Goal: Navigation & Orientation: Find specific page/section

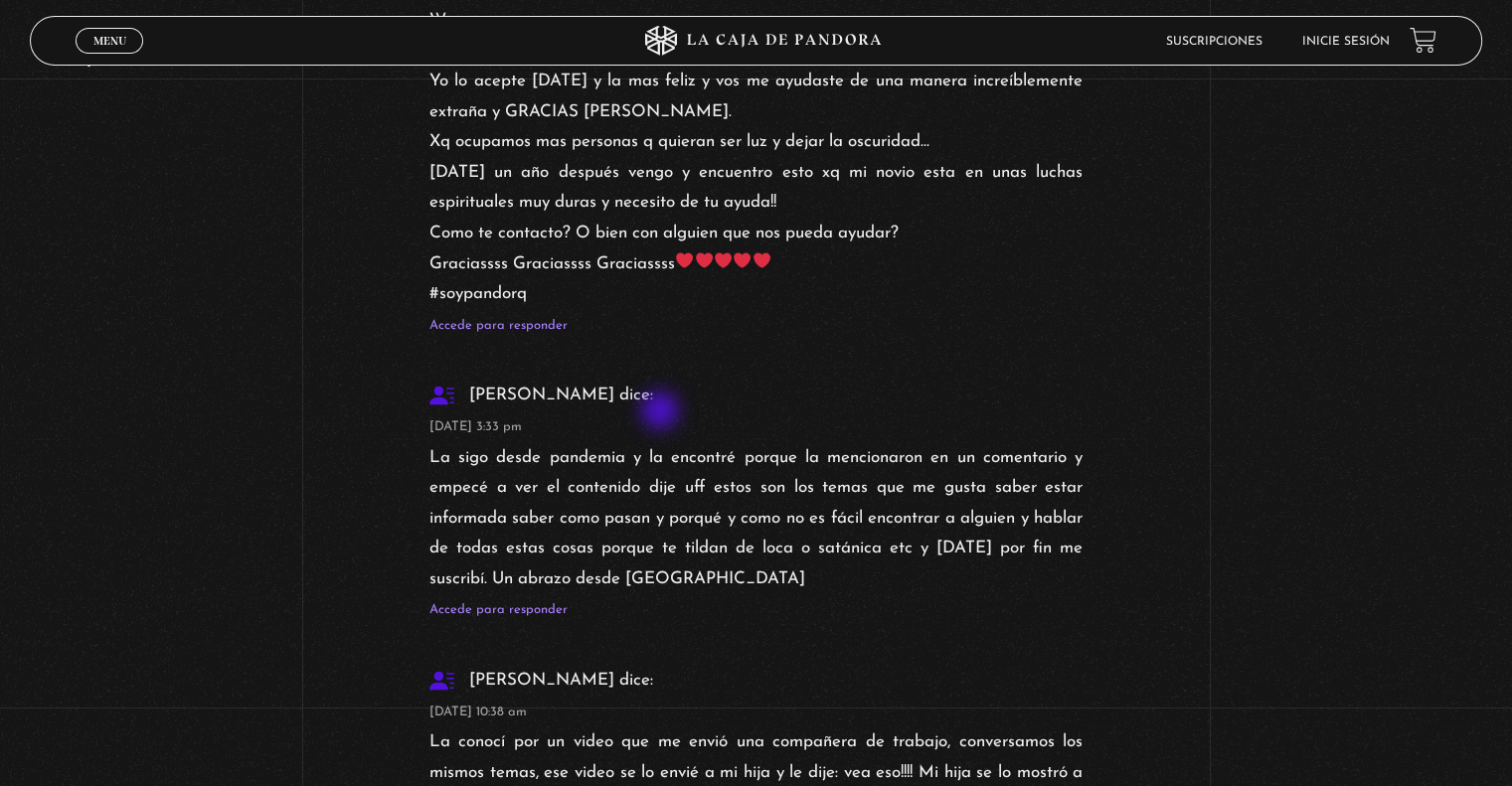
scroll to position [34191, 0]
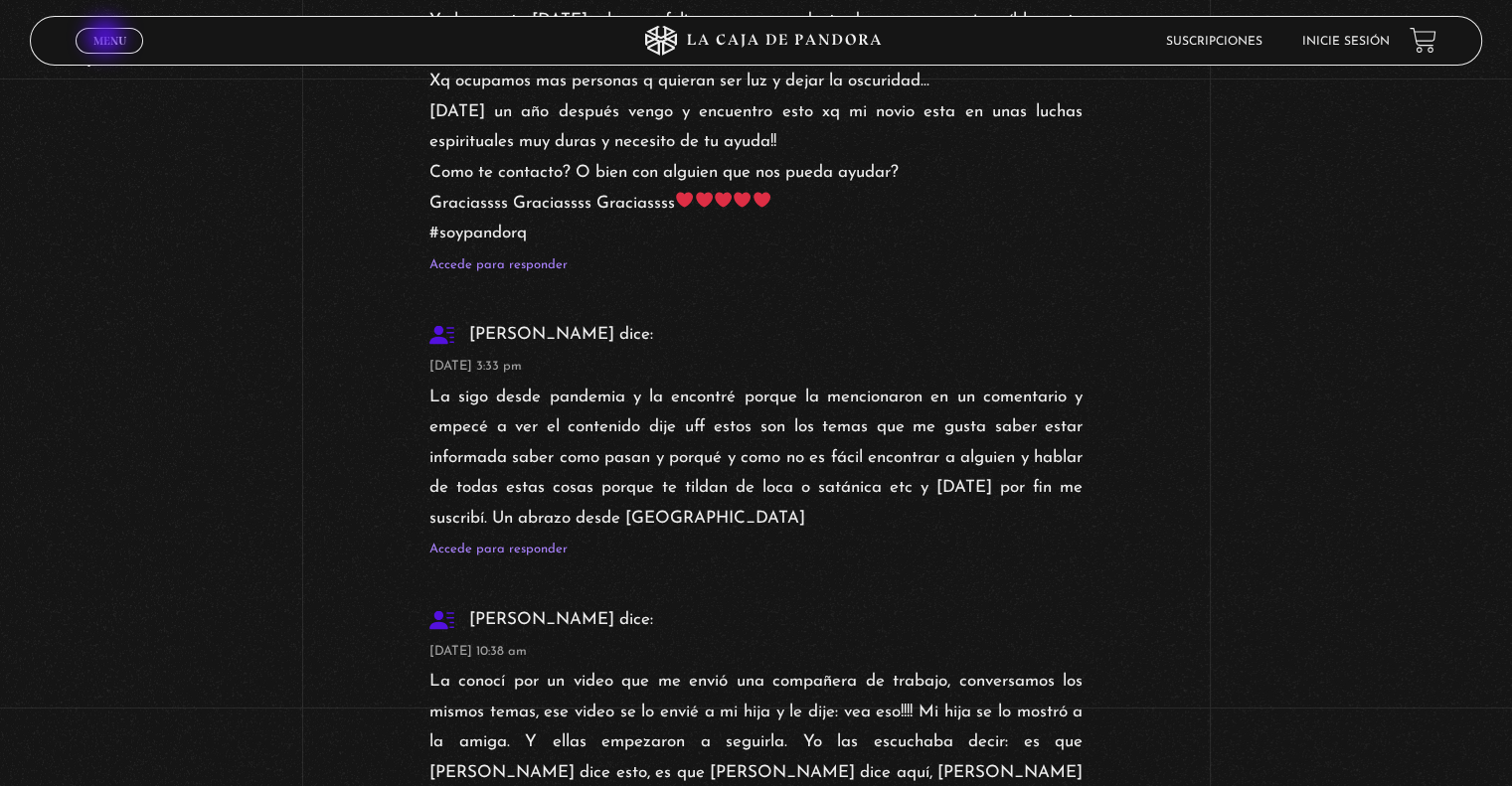
click at [108, 39] on span "Menu" at bounding box center [110, 41] width 33 height 12
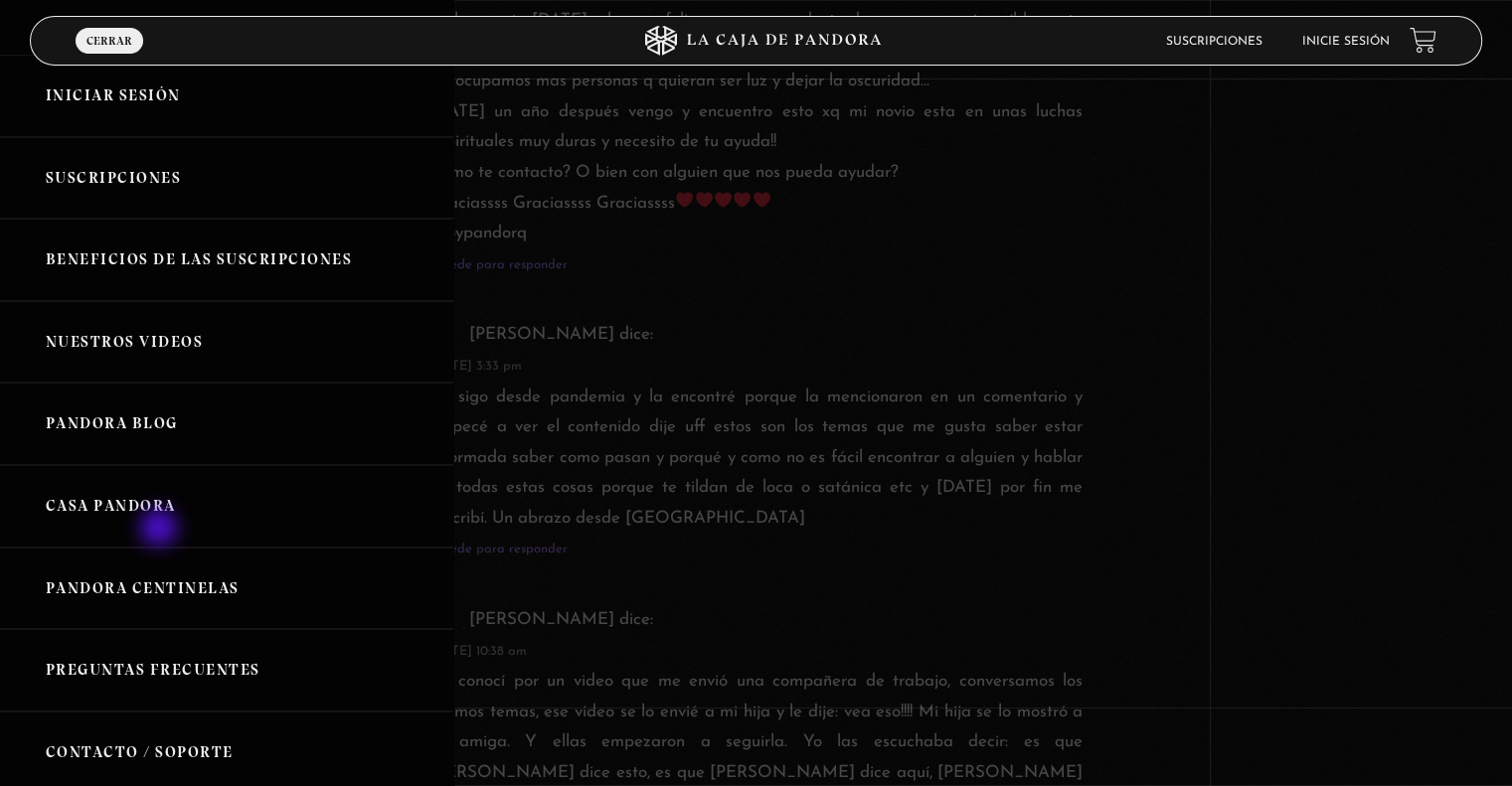
scroll to position [100, 0]
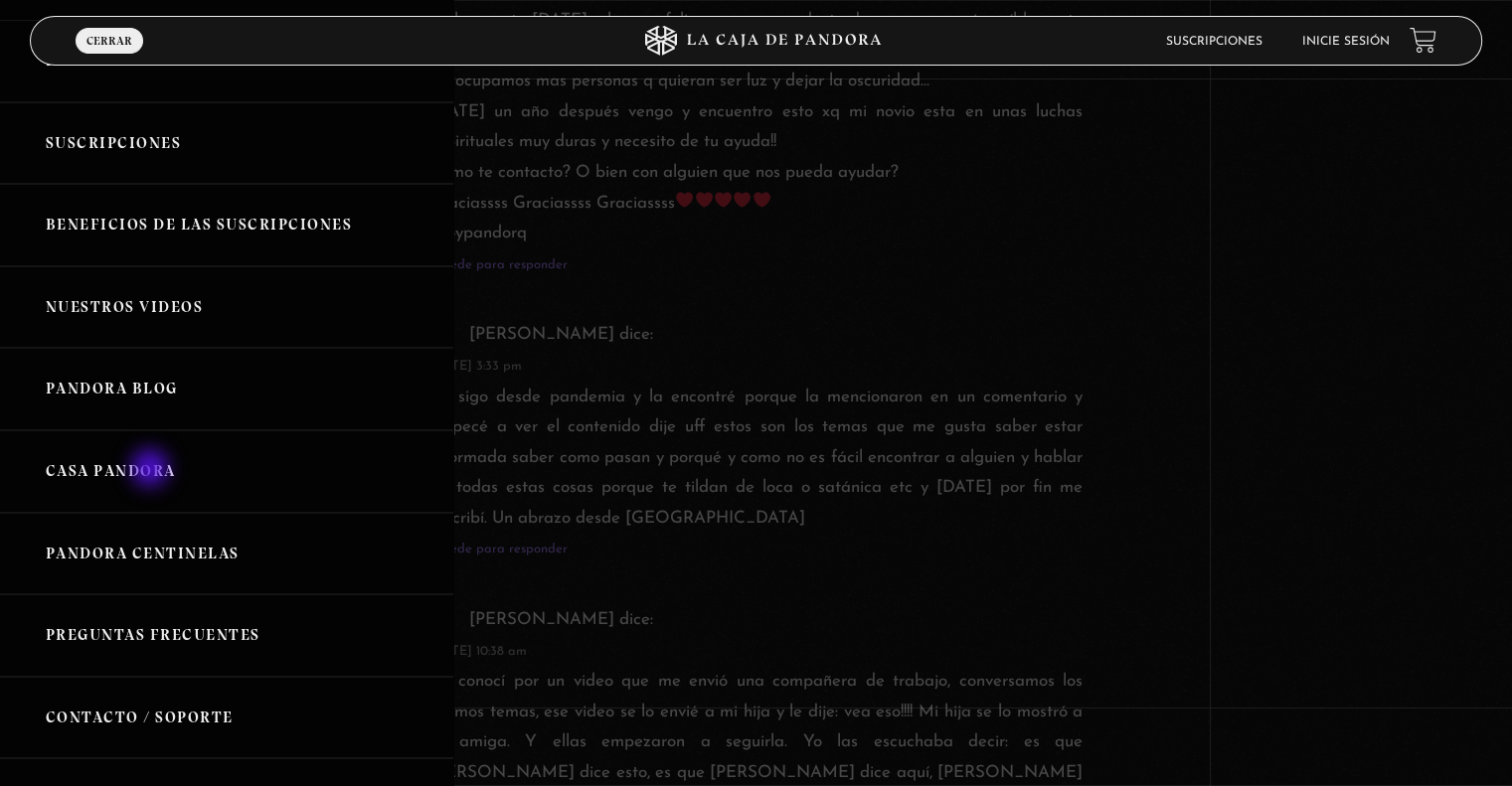
click at [152, 470] on link "Casa Pandora" at bounding box center [226, 471] width 454 height 83
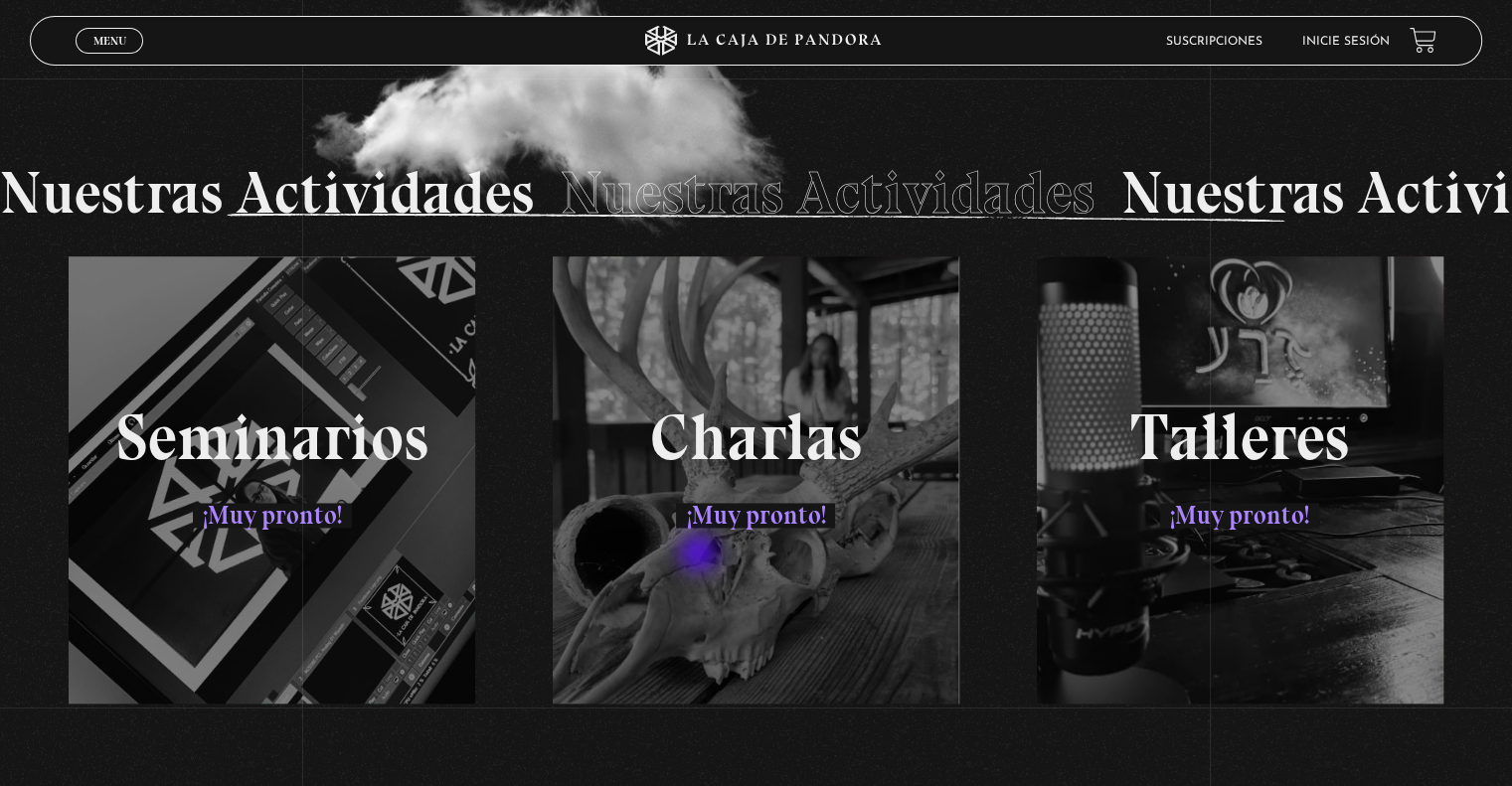
scroll to position [3274, 0]
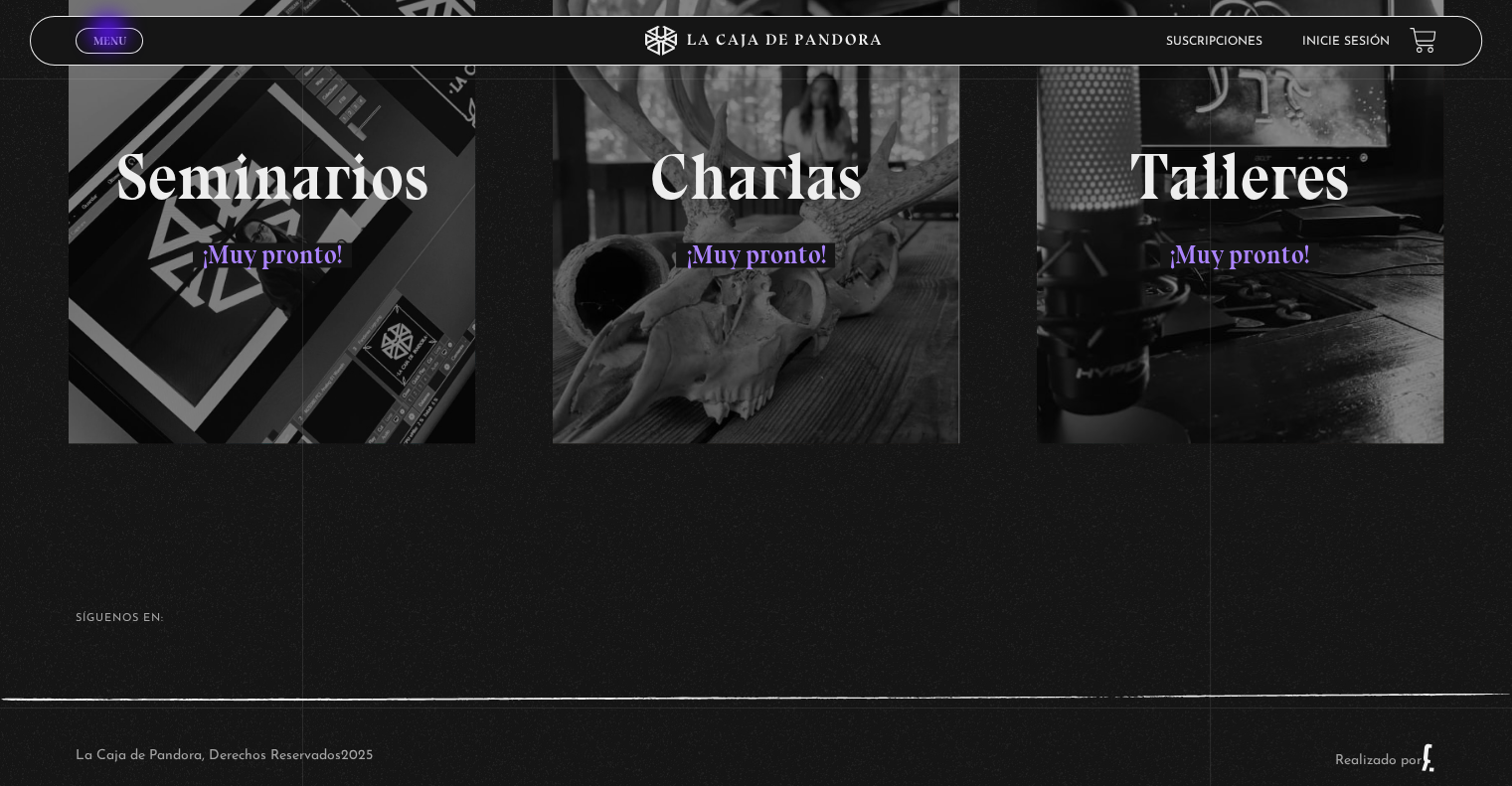
click at [111, 35] on span "Menu" at bounding box center [110, 41] width 33 height 12
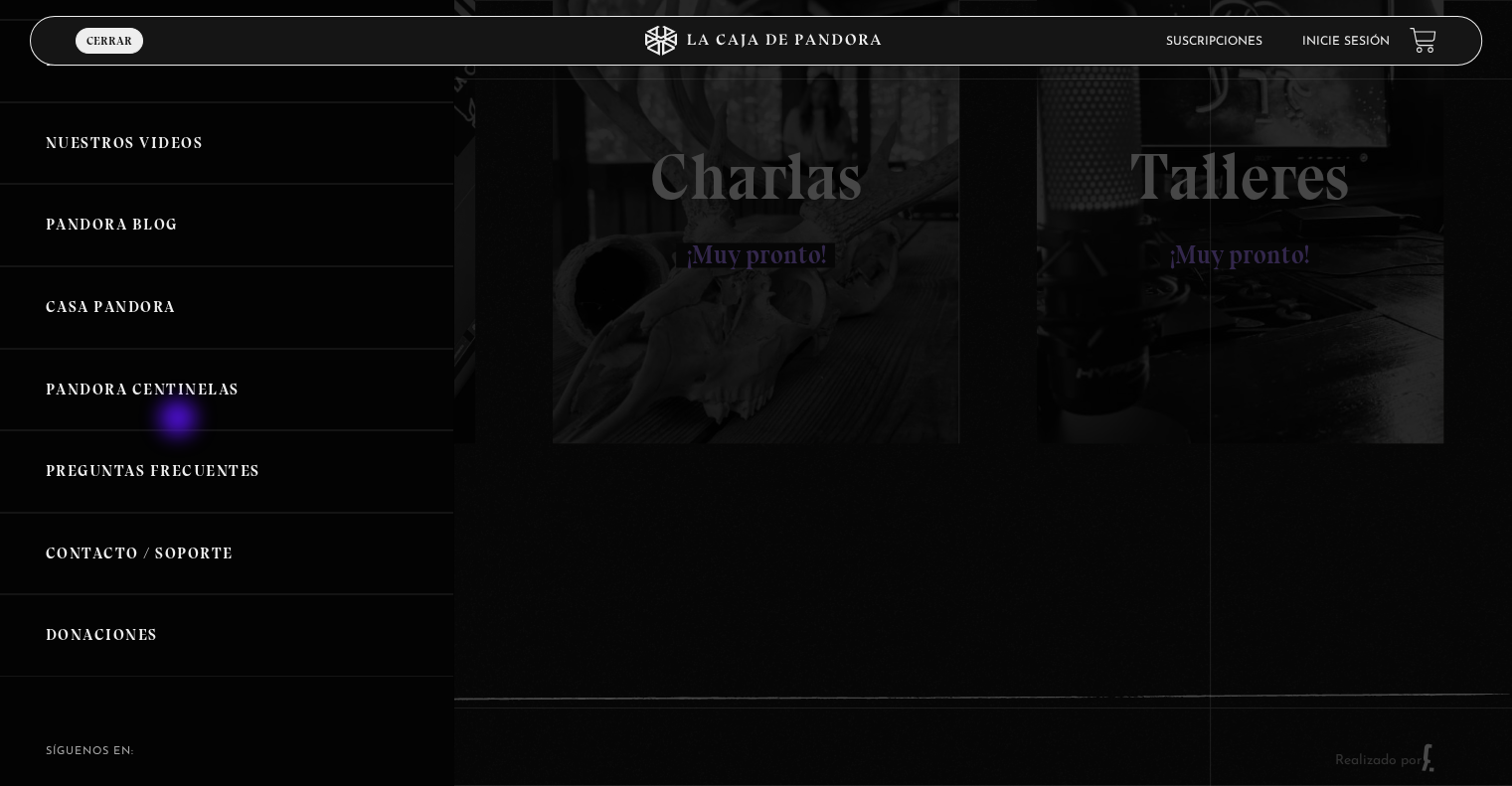
scroll to position [298, 0]
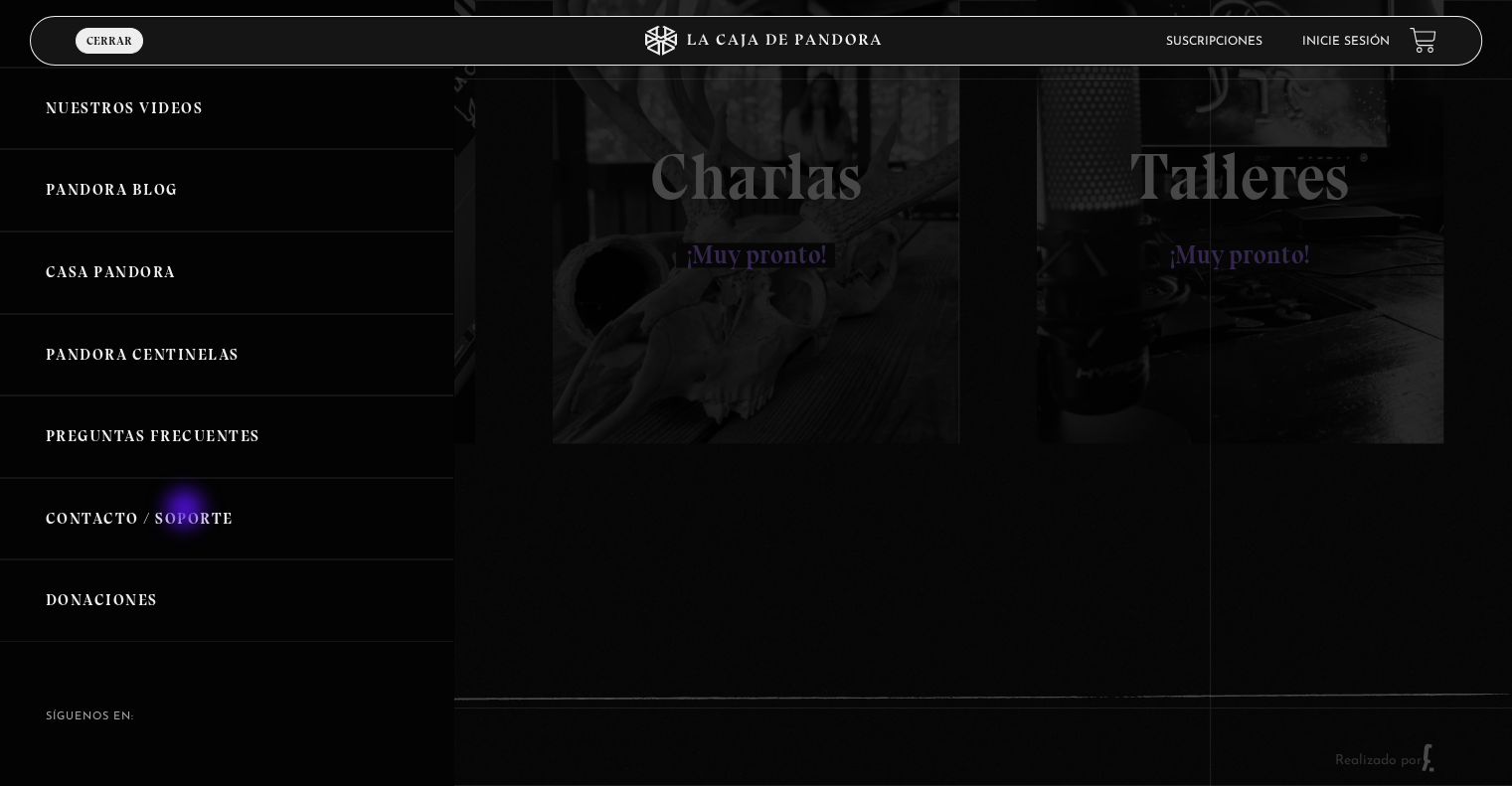
click at [187, 511] on link "Contacto / Soporte" at bounding box center [226, 519] width 454 height 83
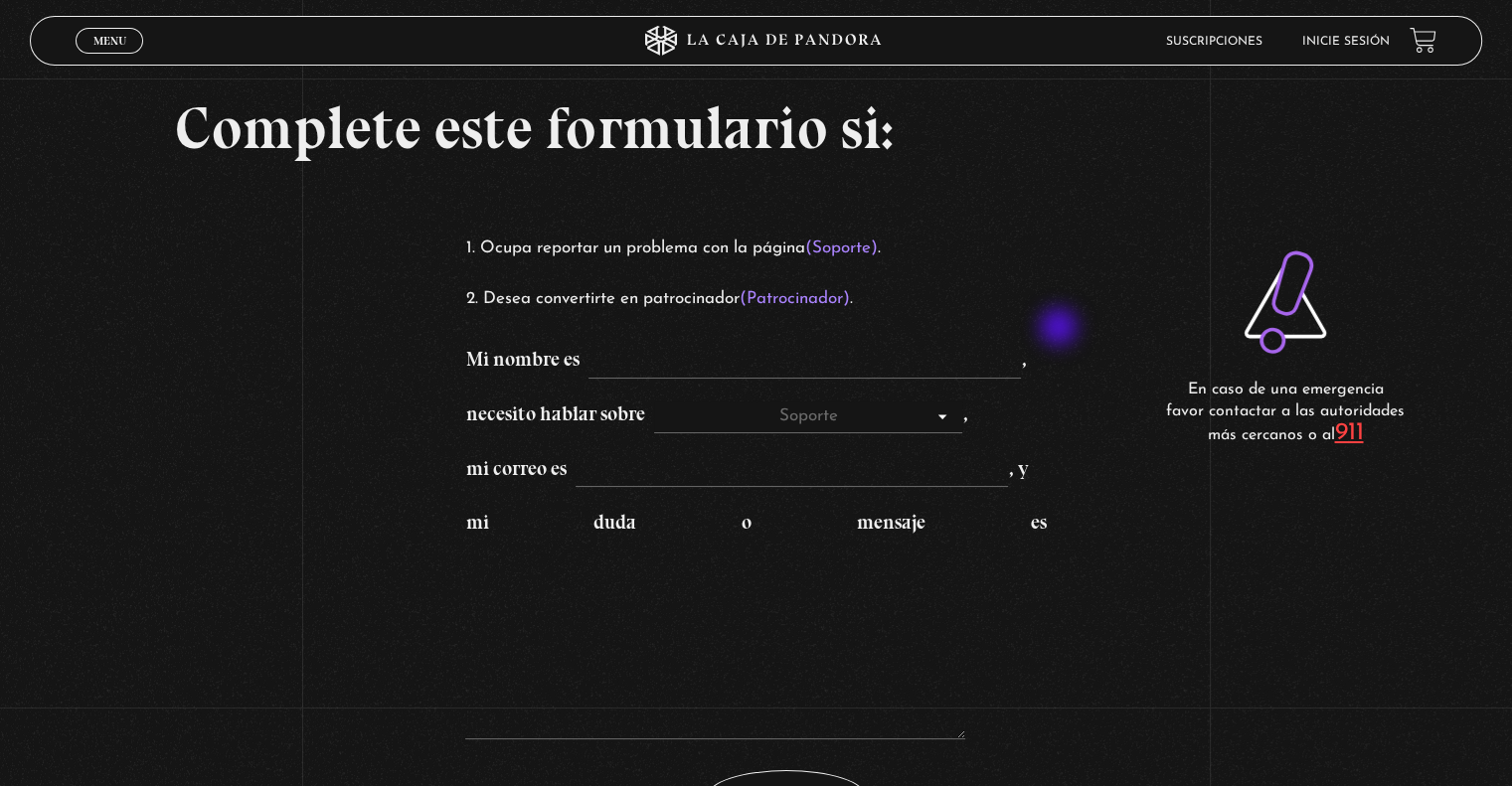
scroll to position [100, 0]
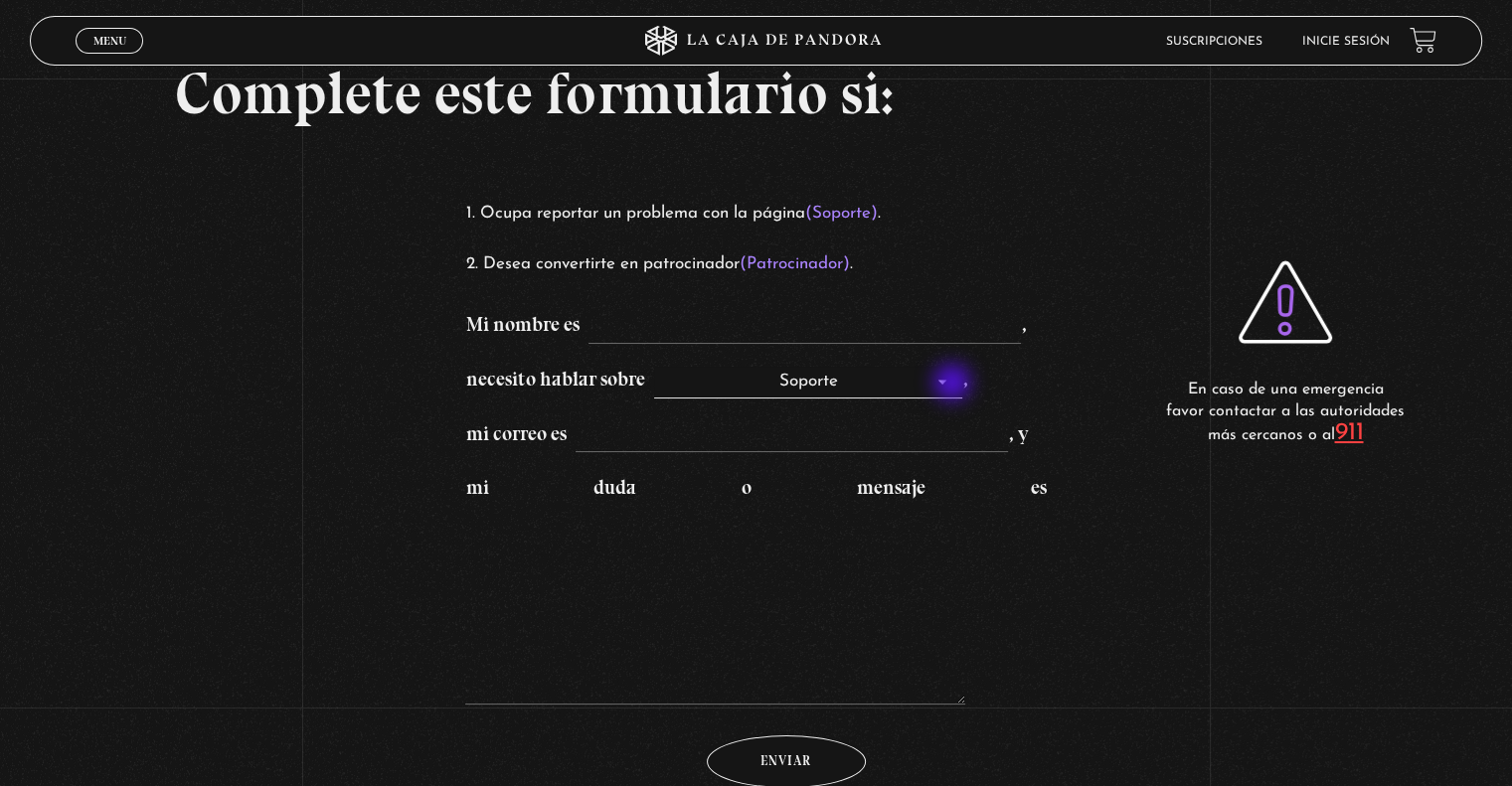
click at [955, 385] on select "Soporte Patrocinadores" at bounding box center [807, 383] width 308 height 32
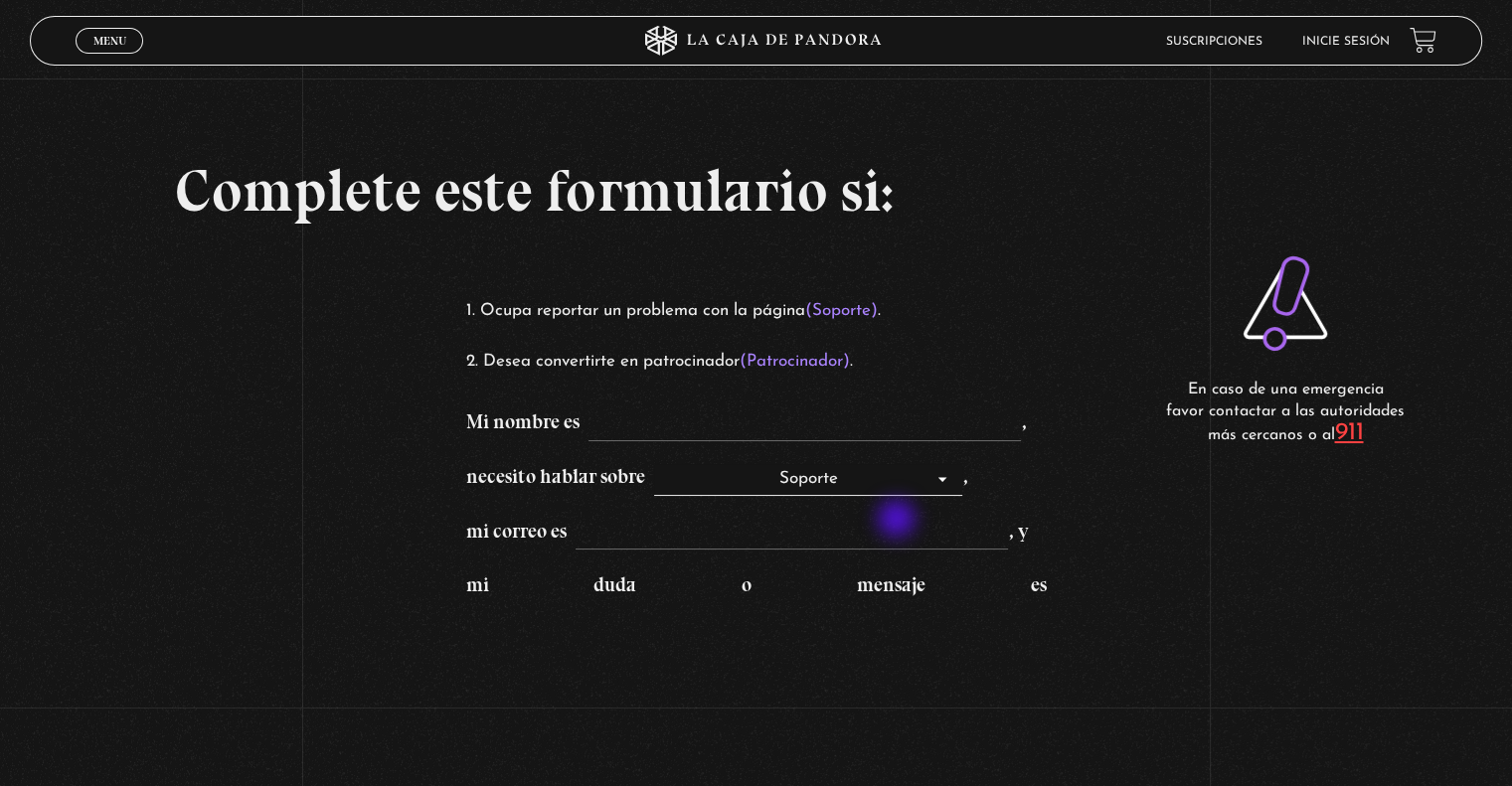
scroll to position [0, 0]
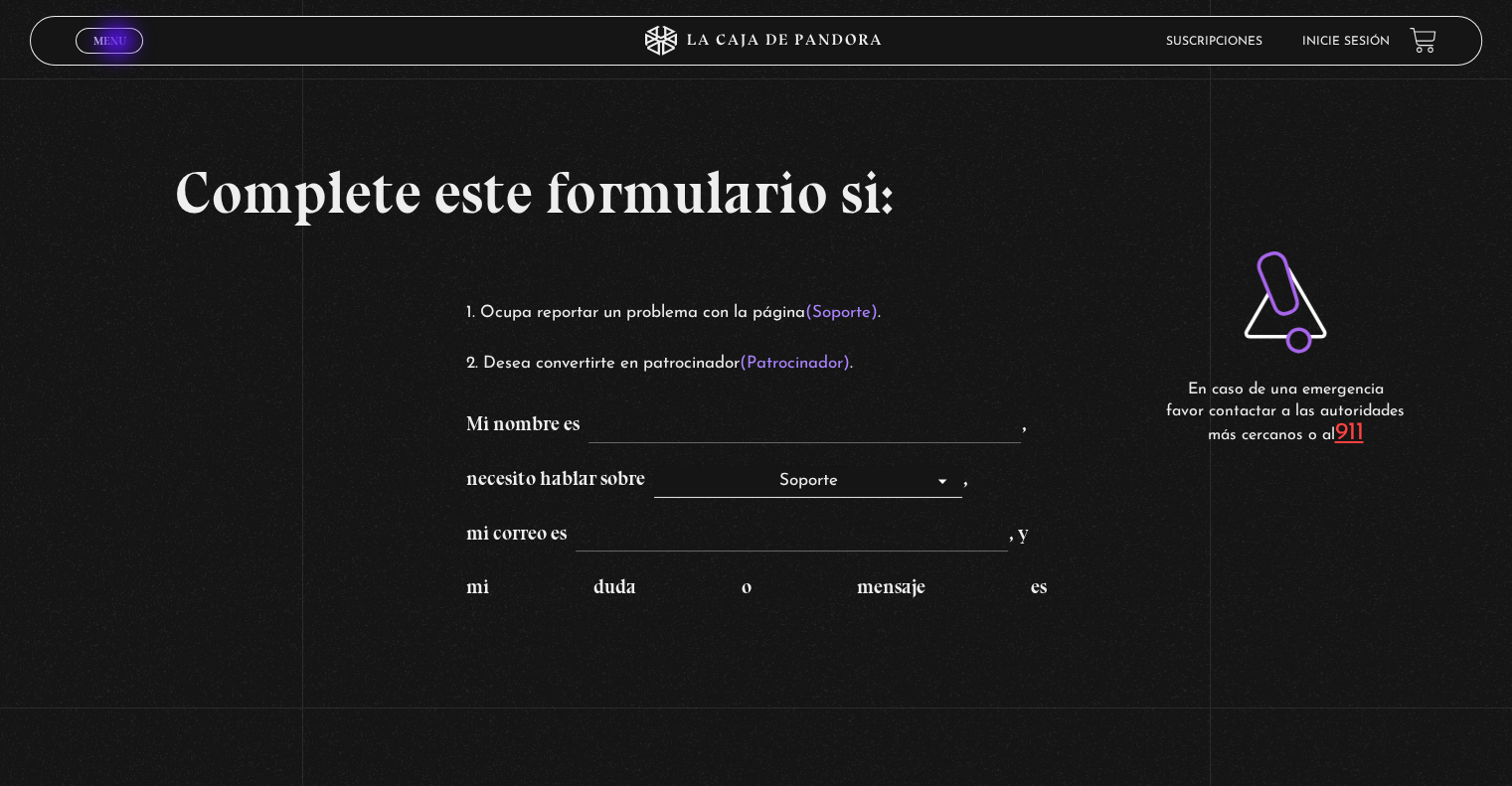
click at [120, 43] on span "Menu" at bounding box center [110, 41] width 33 height 12
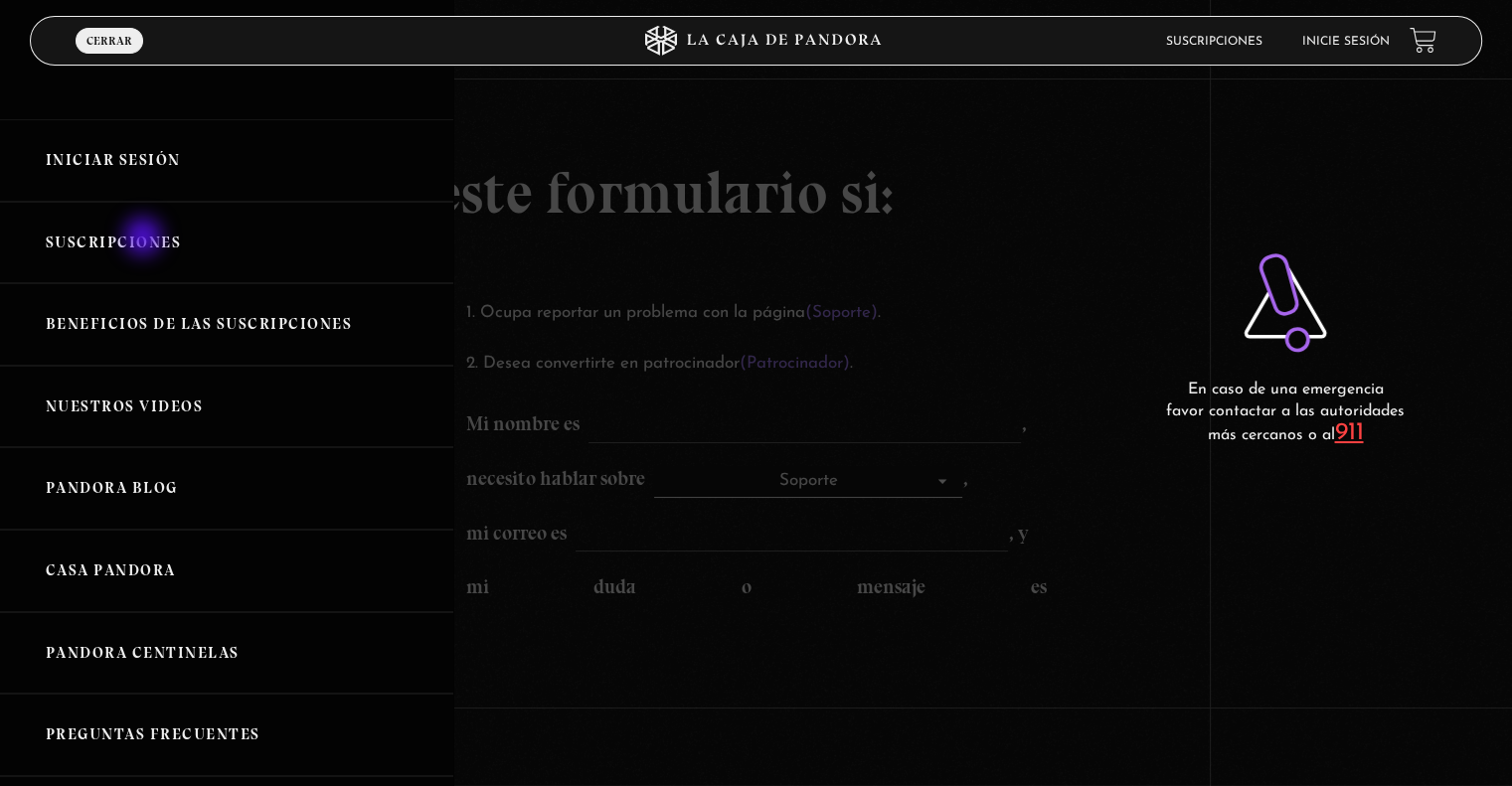
click at [146, 238] on link "Suscripciones" at bounding box center [226, 243] width 454 height 83
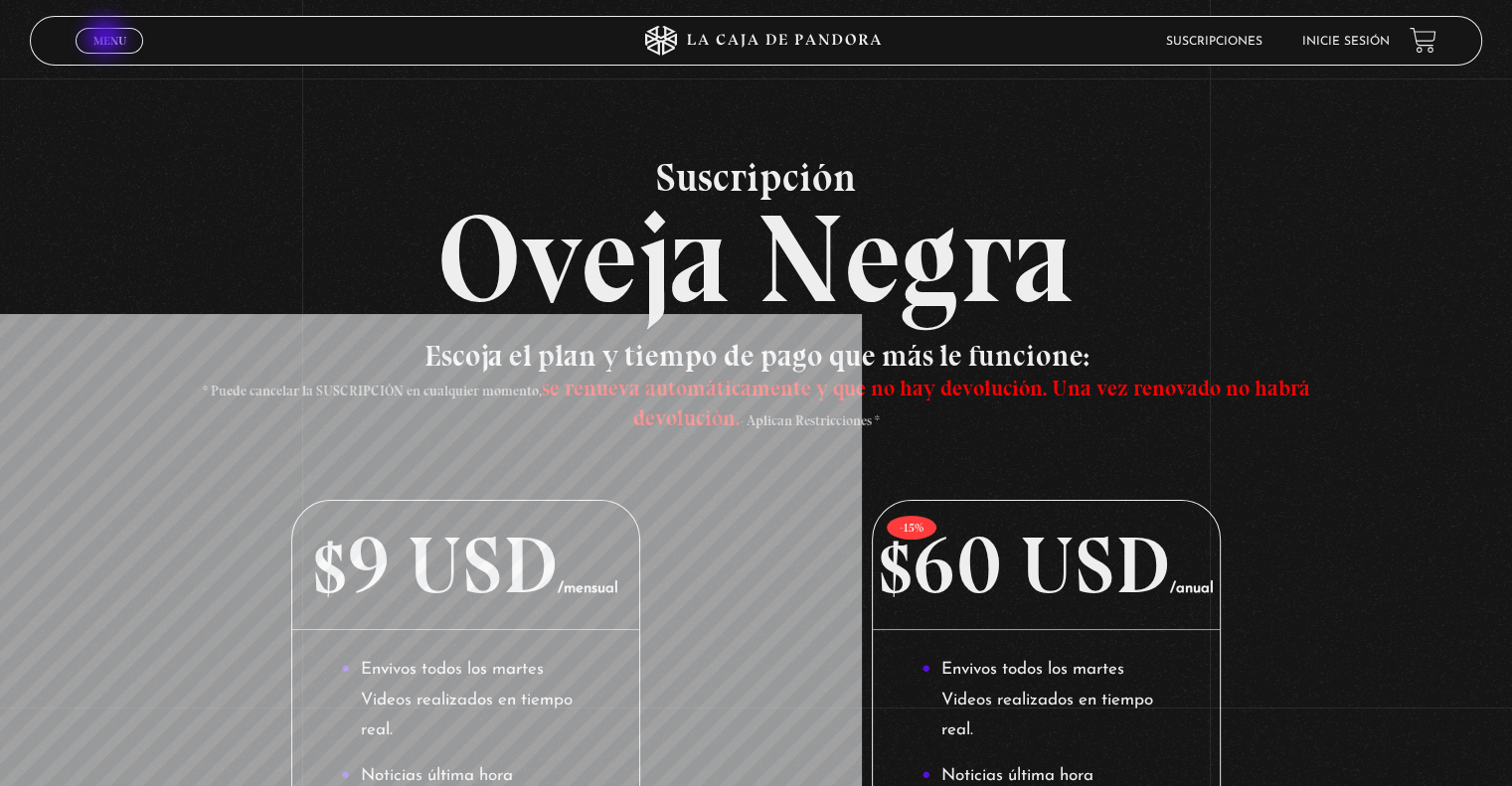
click at [108, 39] on span "Menu" at bounding box center [110, 41] width 33 height 12
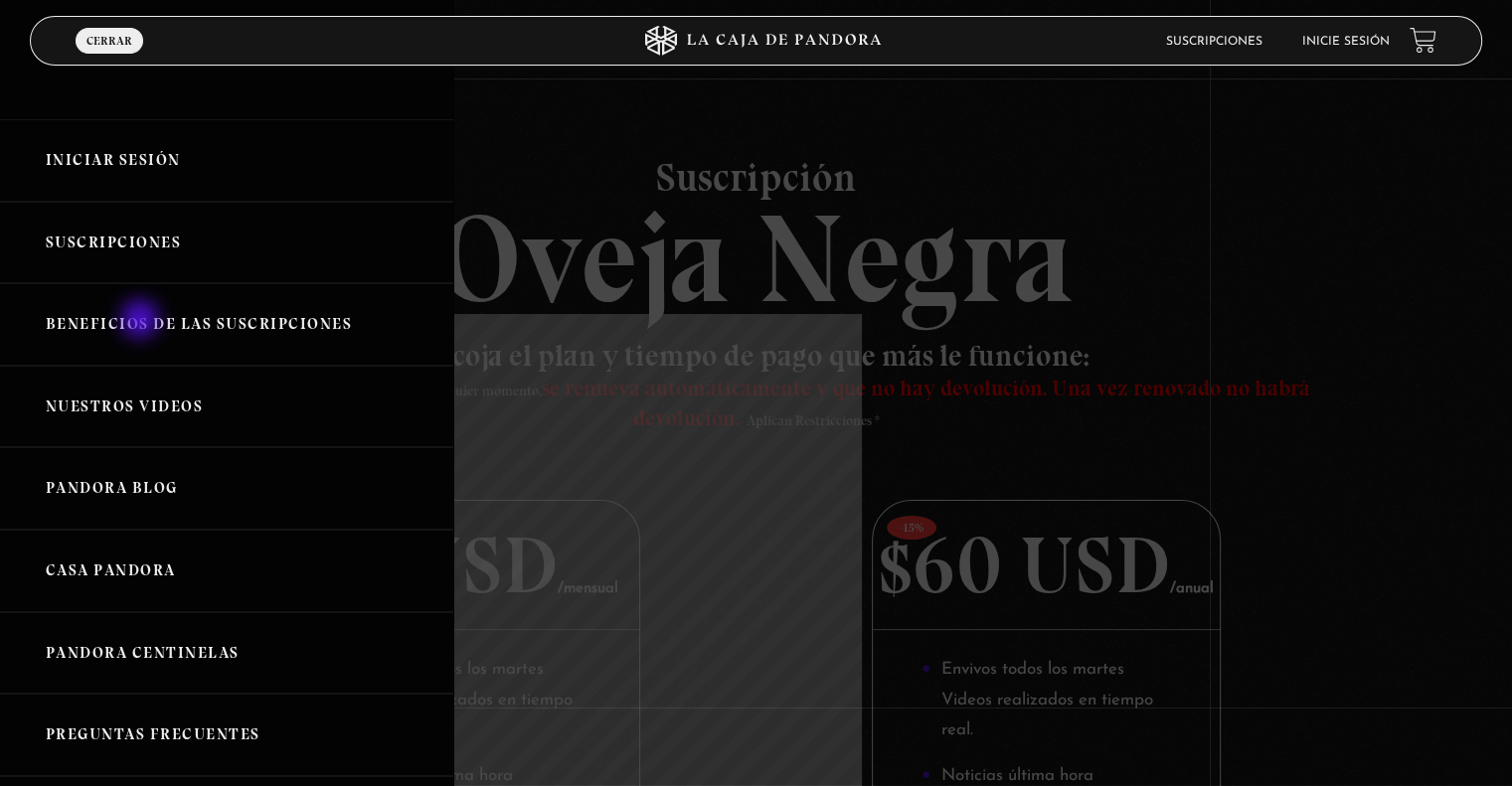
click at [144, 321] on link "Beneficios de las suscripciones" at bounding box center [226, 324] width 454 height 83
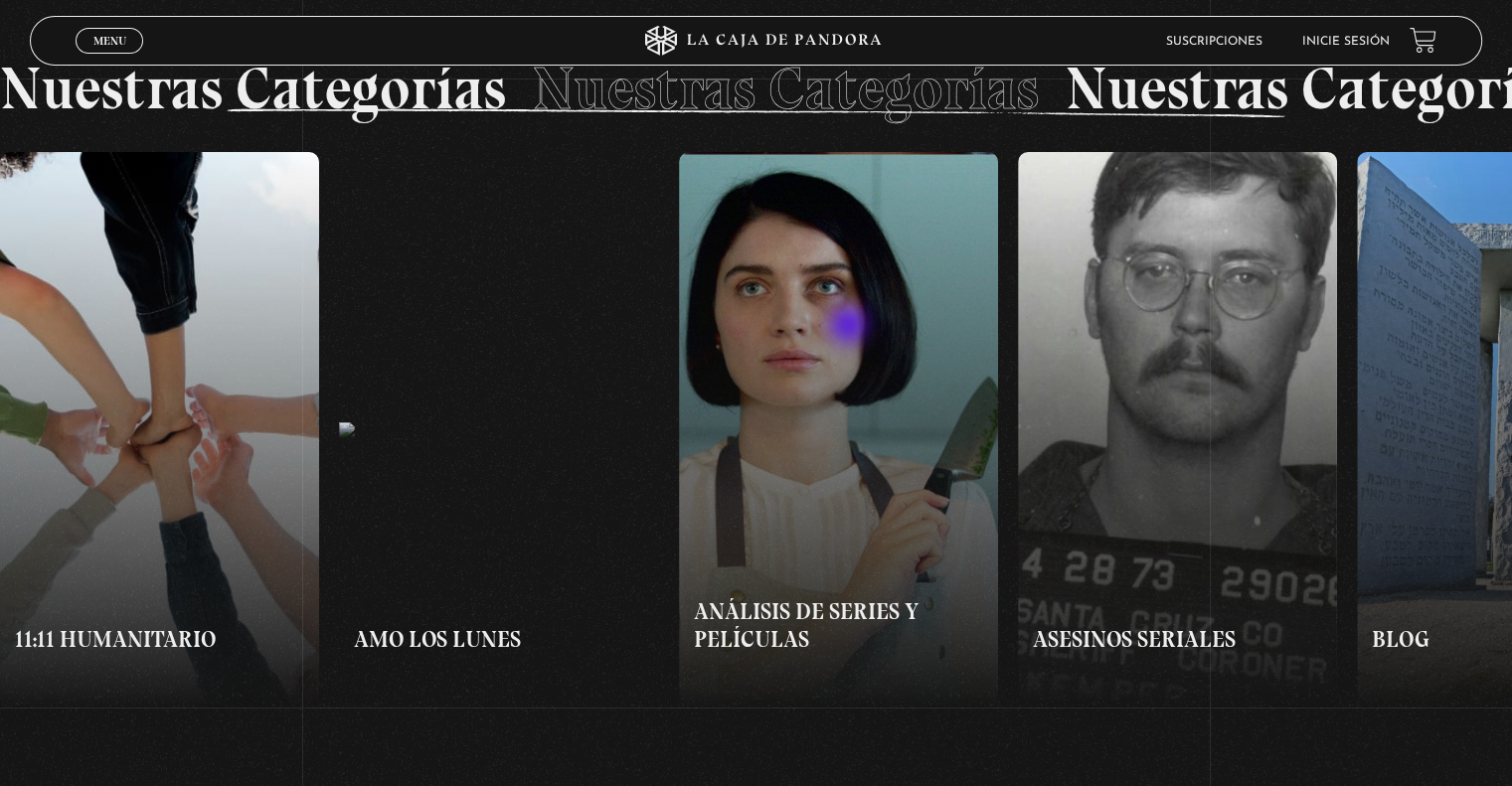
scroll to position [1490, 0]
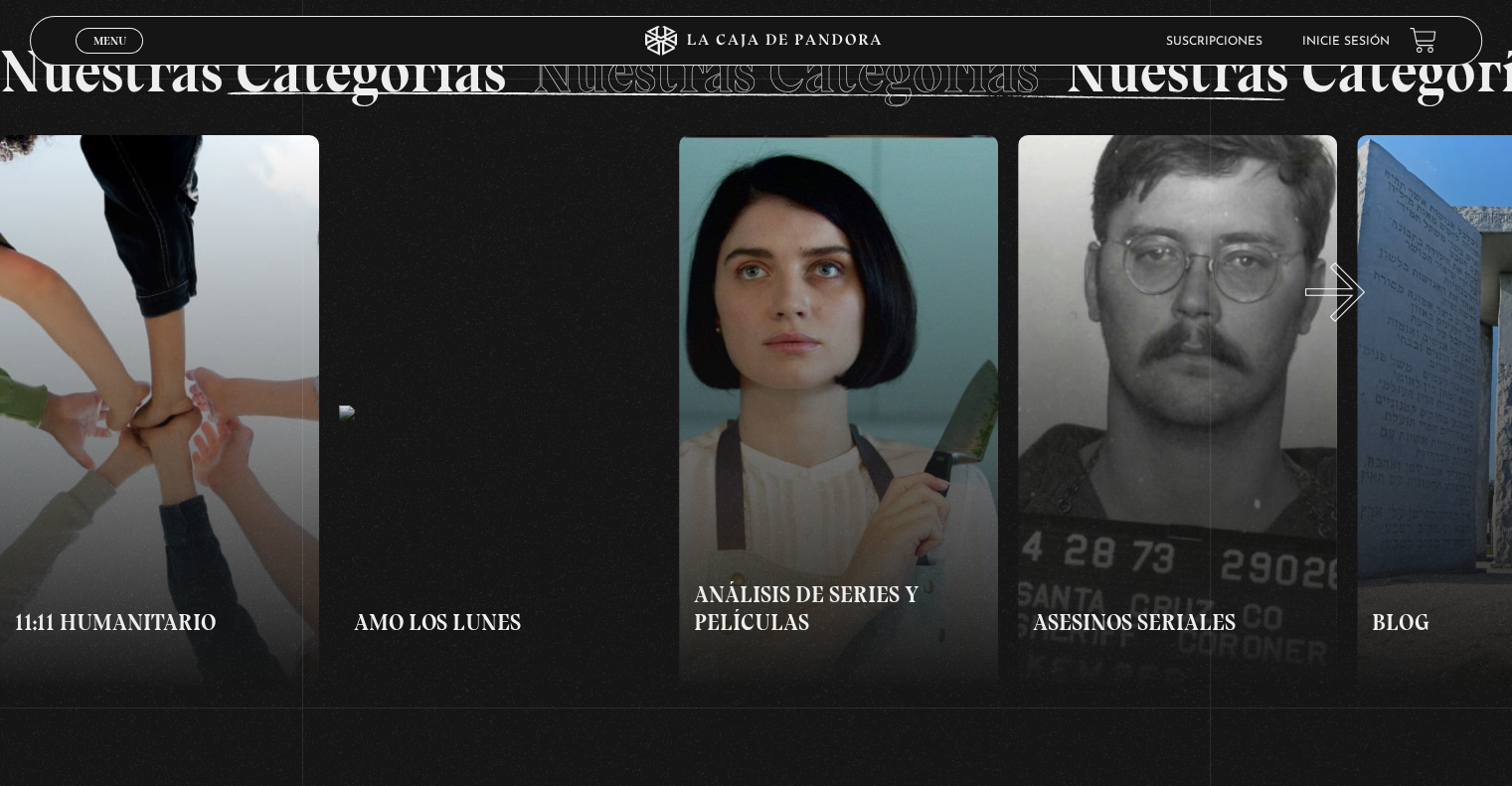
click at [1372, 312] on button "»" at bounding box center [1134, 413] width 756 height 557
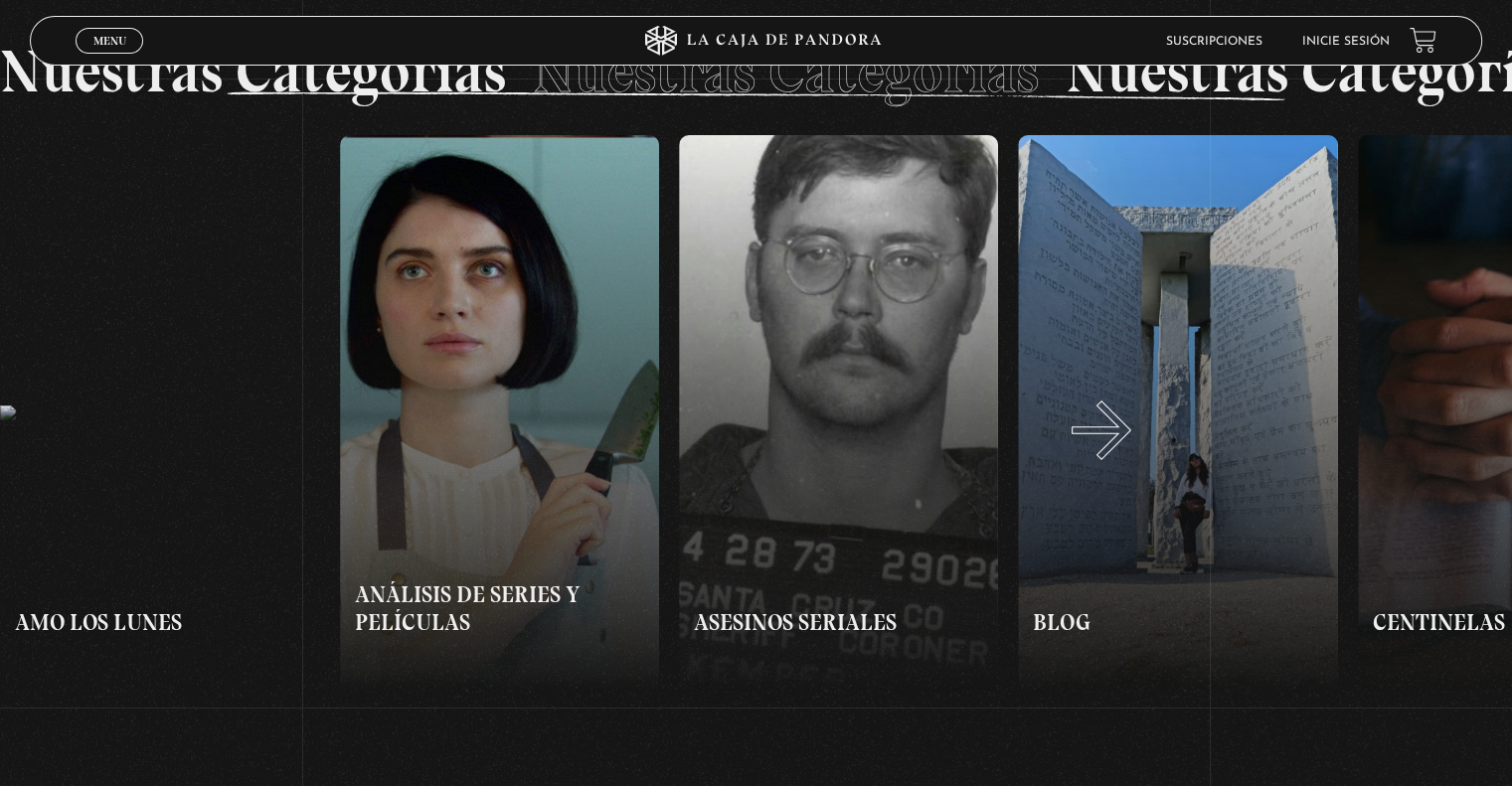
click at [1126, 450] on button "»" at bounding box center [1134, 413] width 756 height 557
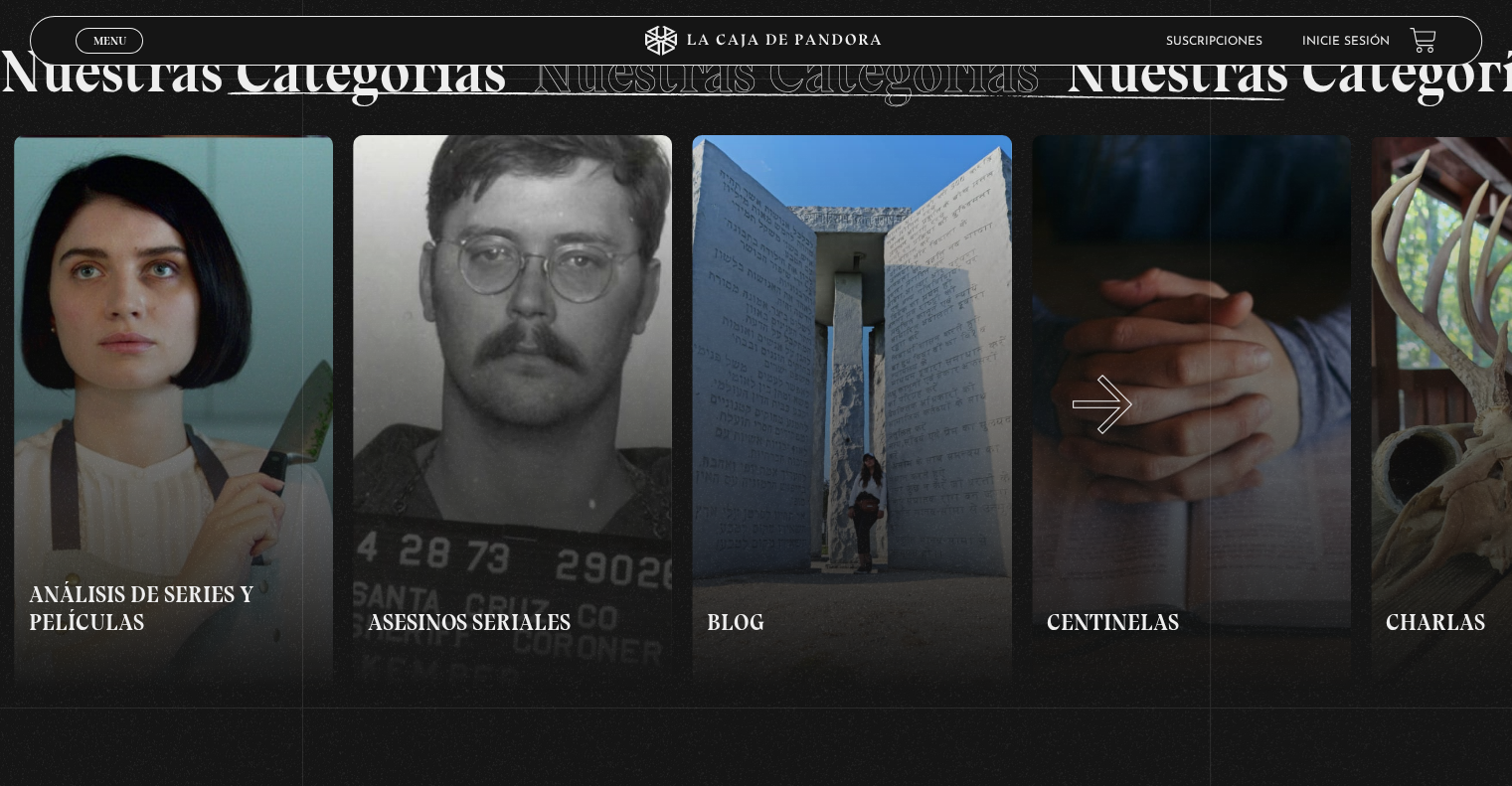
scroll to position [0, 678]
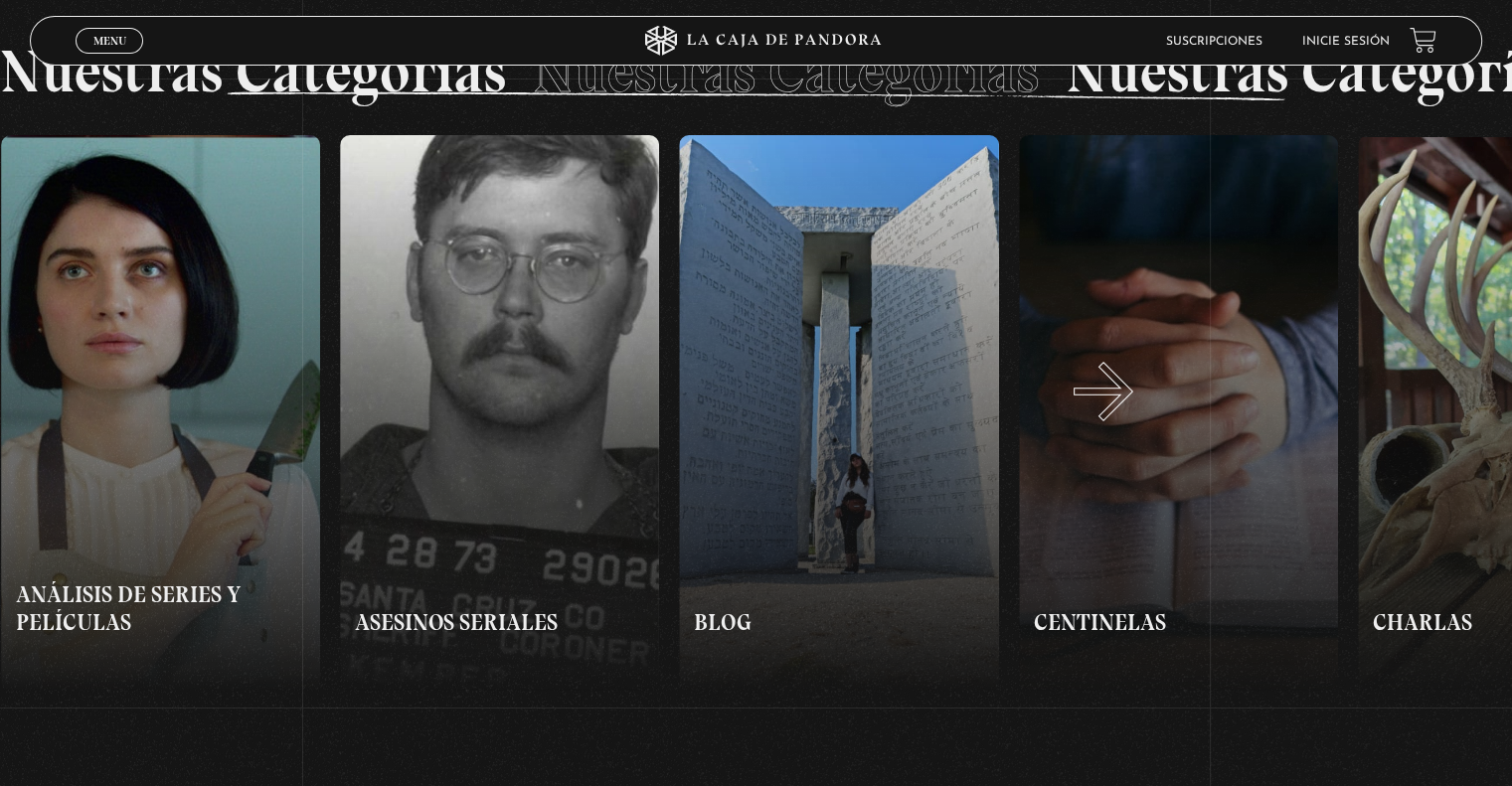
click at [1128, 411] on button "»" at bounding box center [1134, 413] width 756 height 557
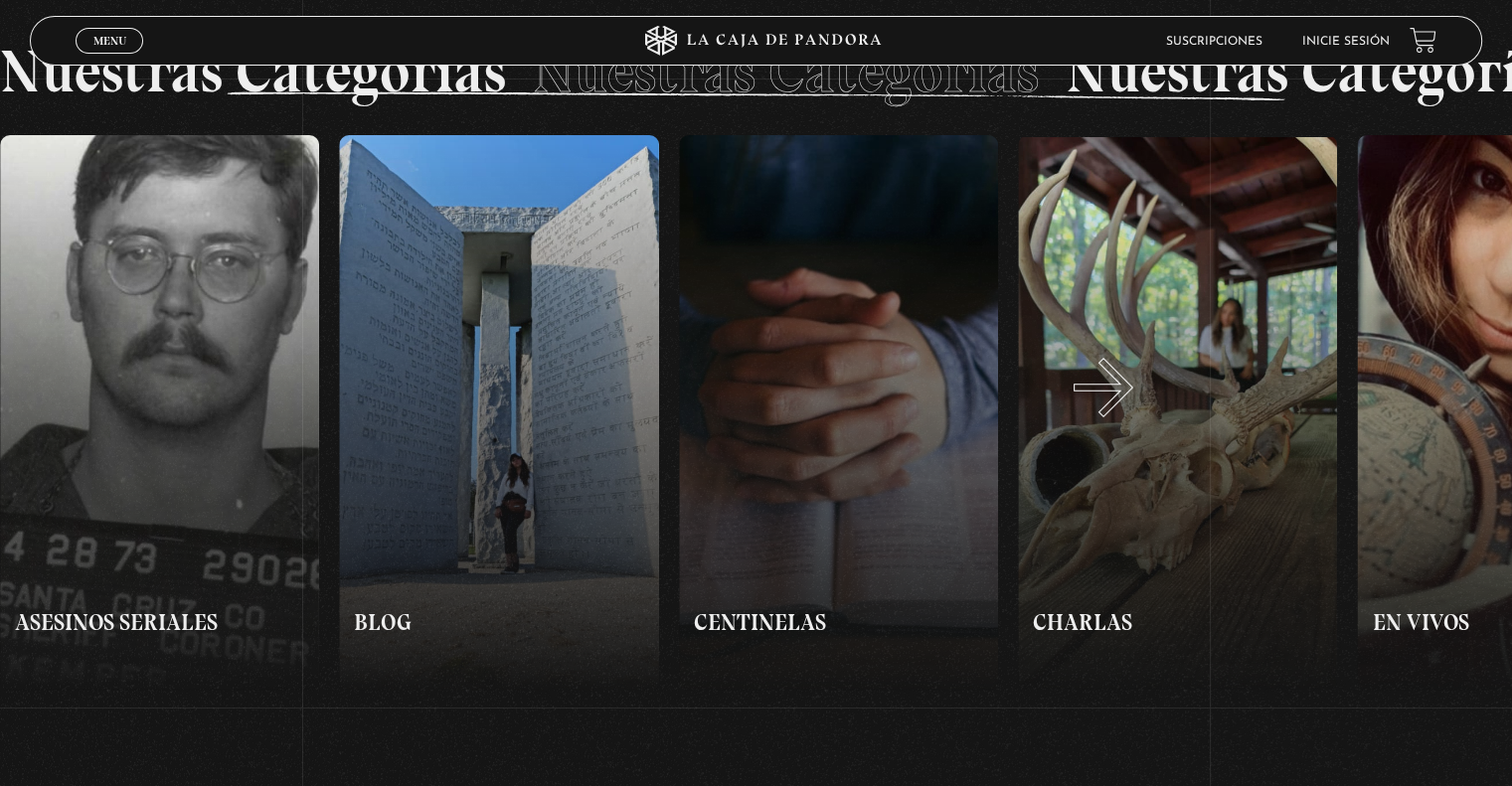
click at [1128, 407] on button "»" at bounding box center [1134, 413] width 756 height 557
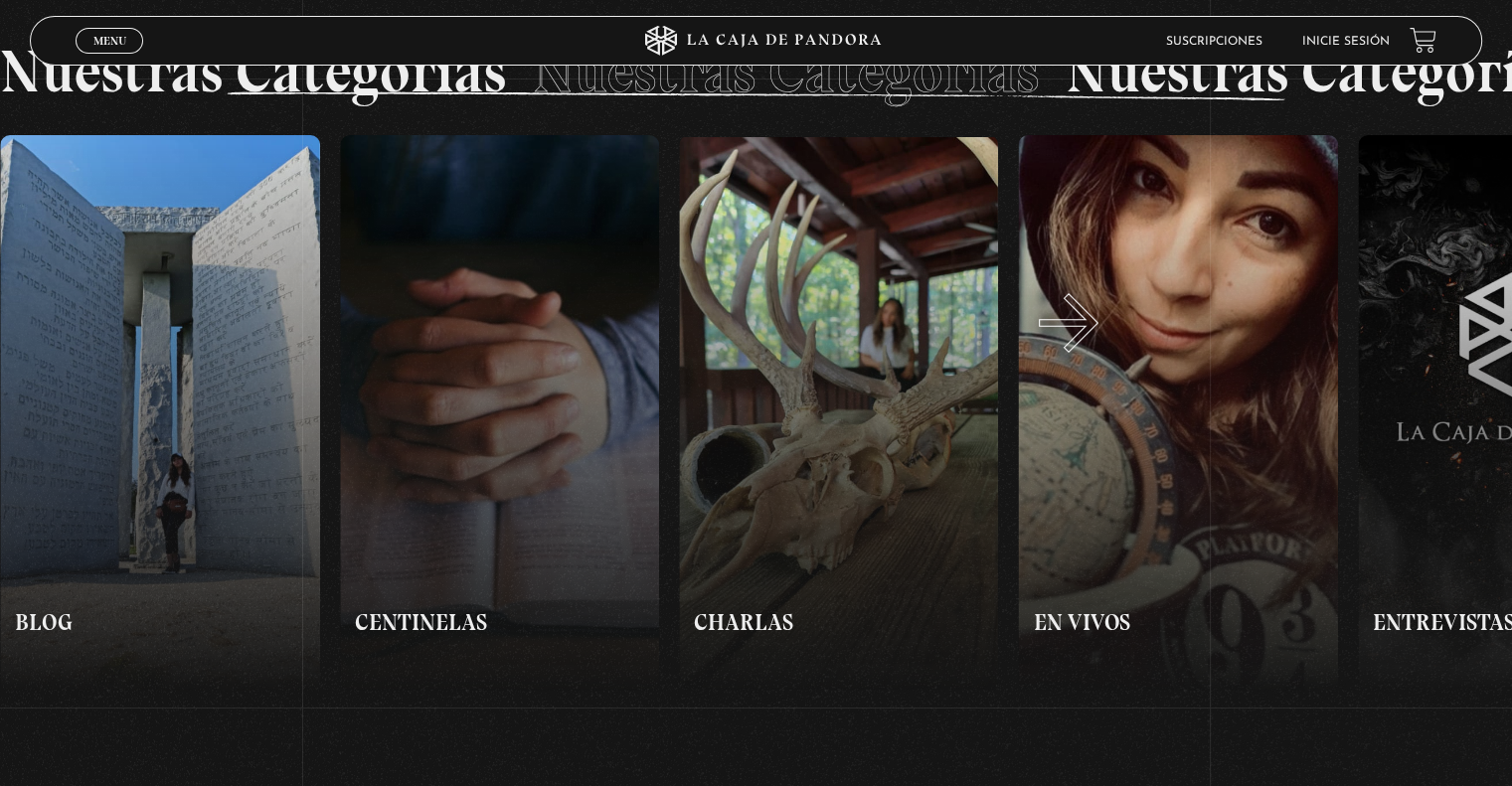
click at [1093, 343] on button "»" at bounding box center [1134, 413] width 756 height 557
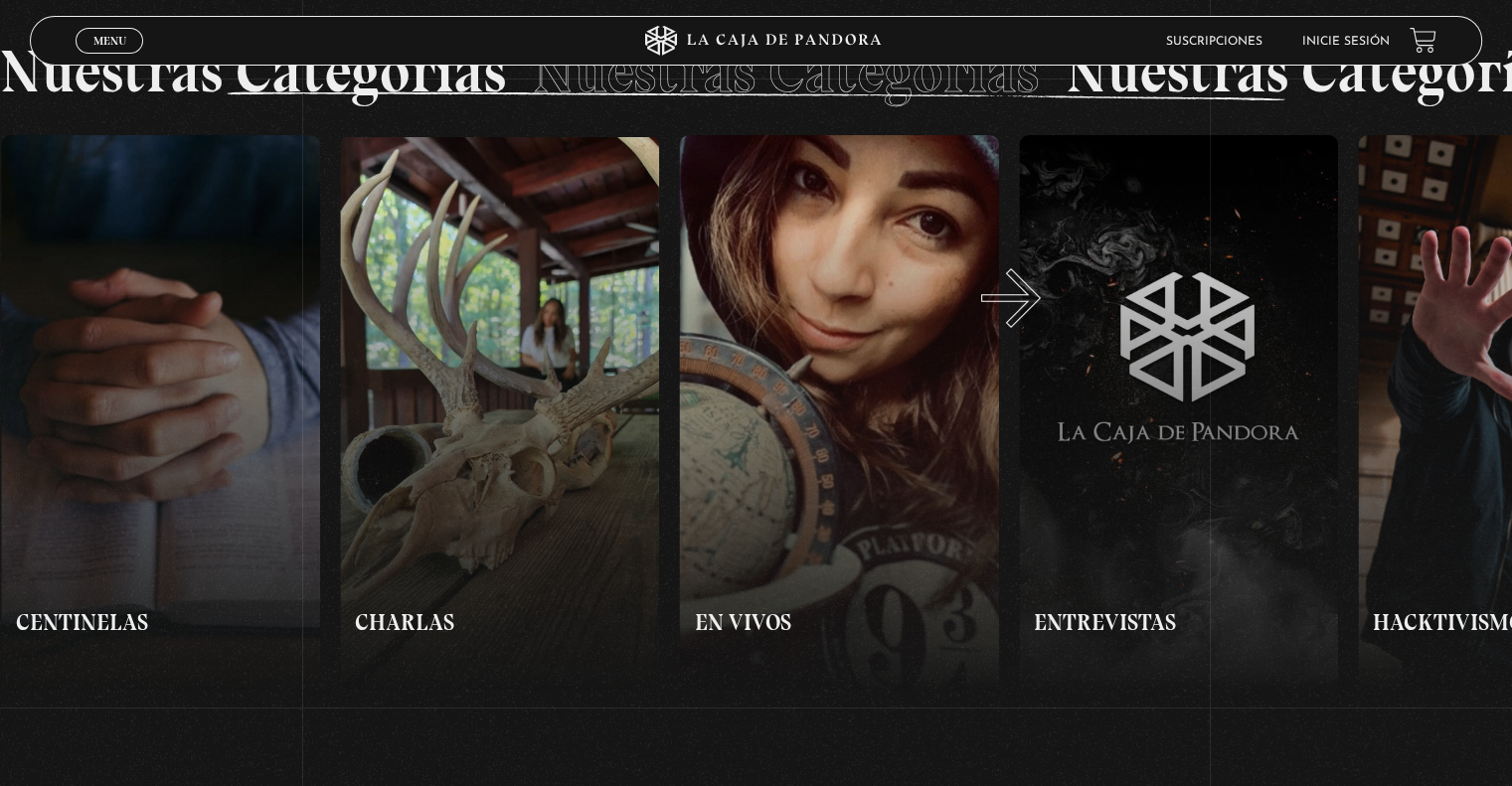
click at [1037, 317] on button "»" at bounding box center [1134, 413] width 756 height 557
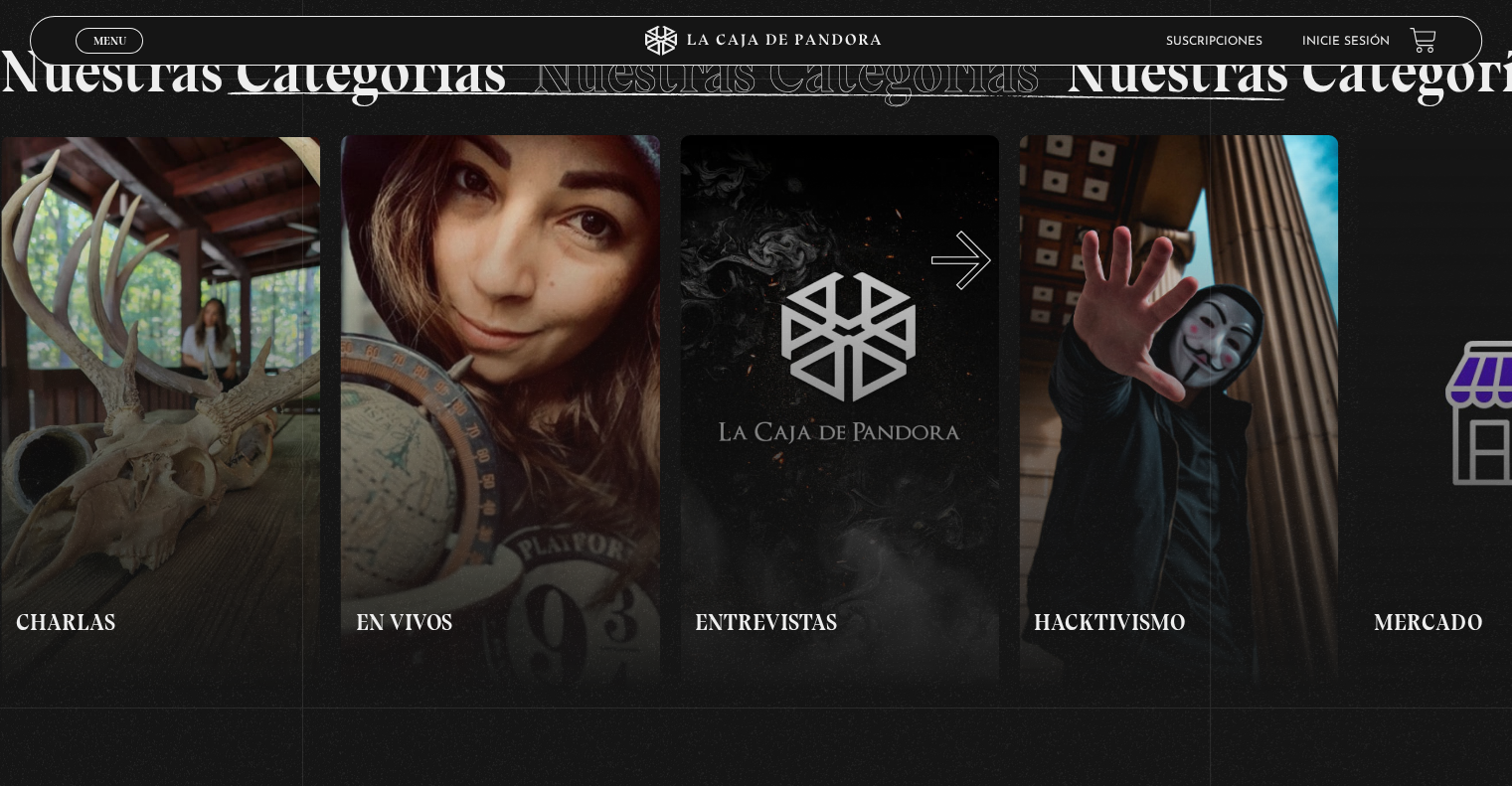
scroll to position [0, 2036]
click at [1128, 371] on button "»" at bounding box center [1134, 413] width 756 height 557
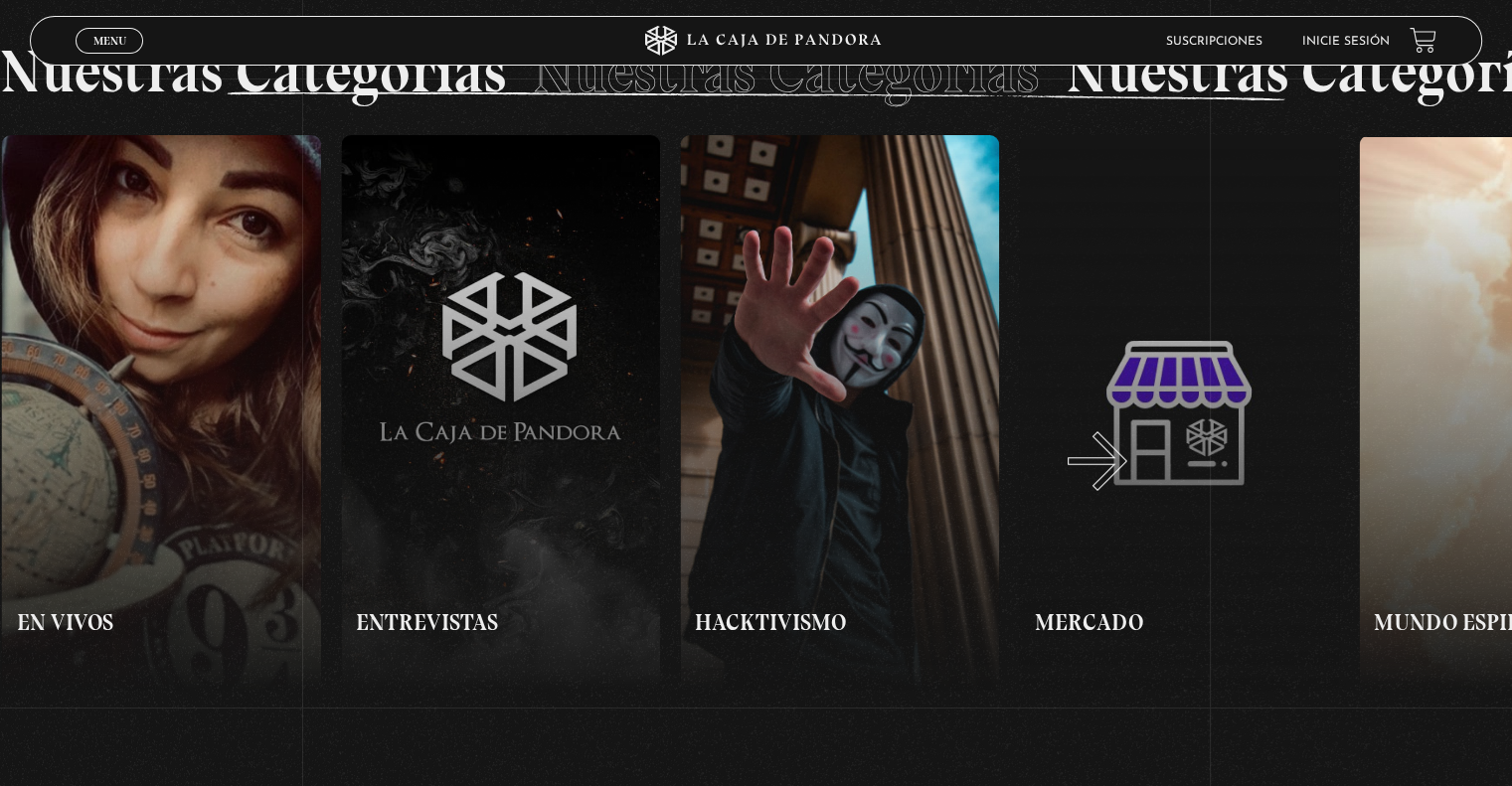
scroll to position [0, 2375]
click at [1094, 410] on button "»" at bounding box center [1134, 413] width 756 height 557
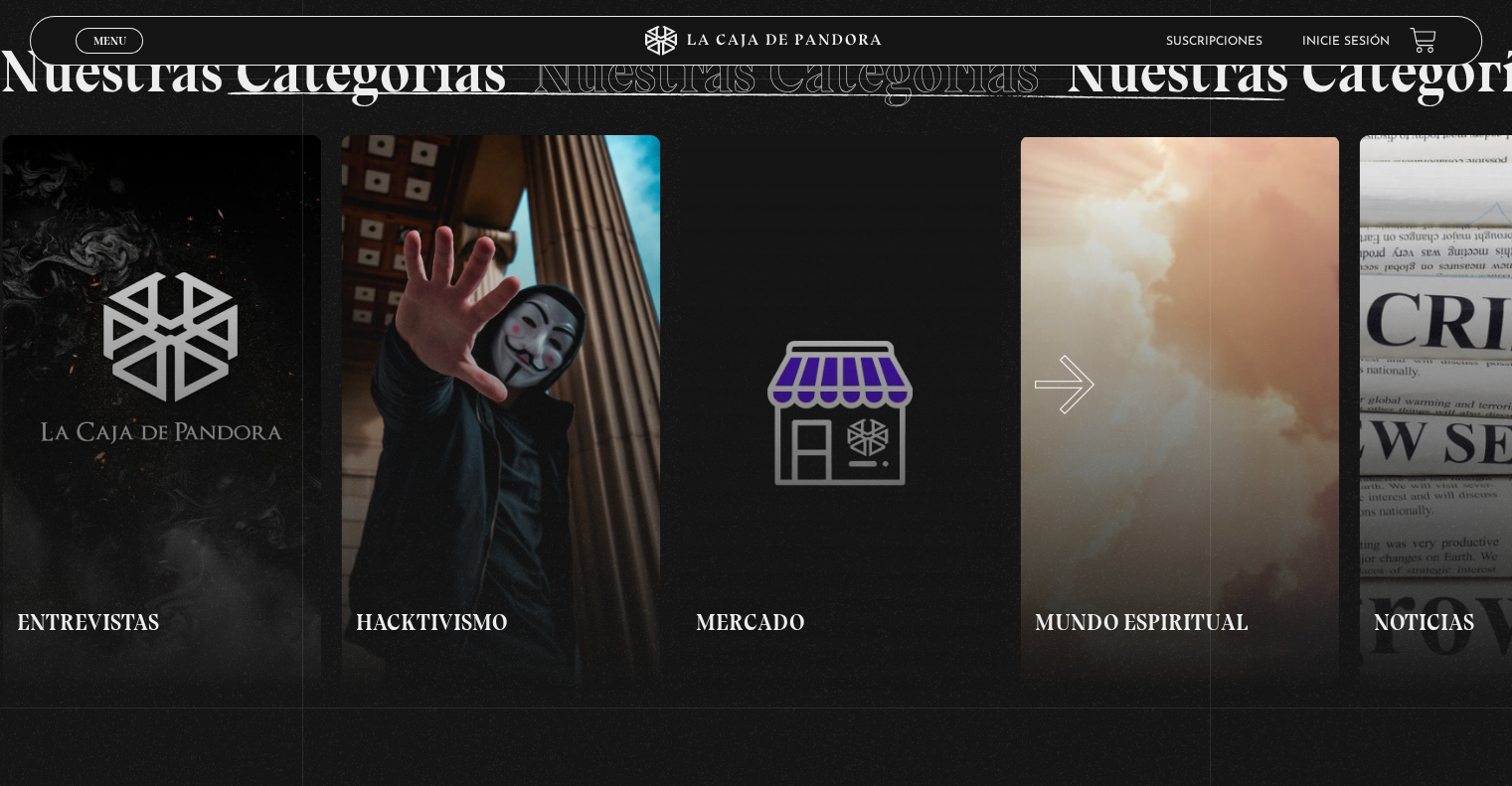
scroll to position [0, 2715]
click at [1084, 468] on button "»" at bounding box center [1134, 413] width 756 height 557
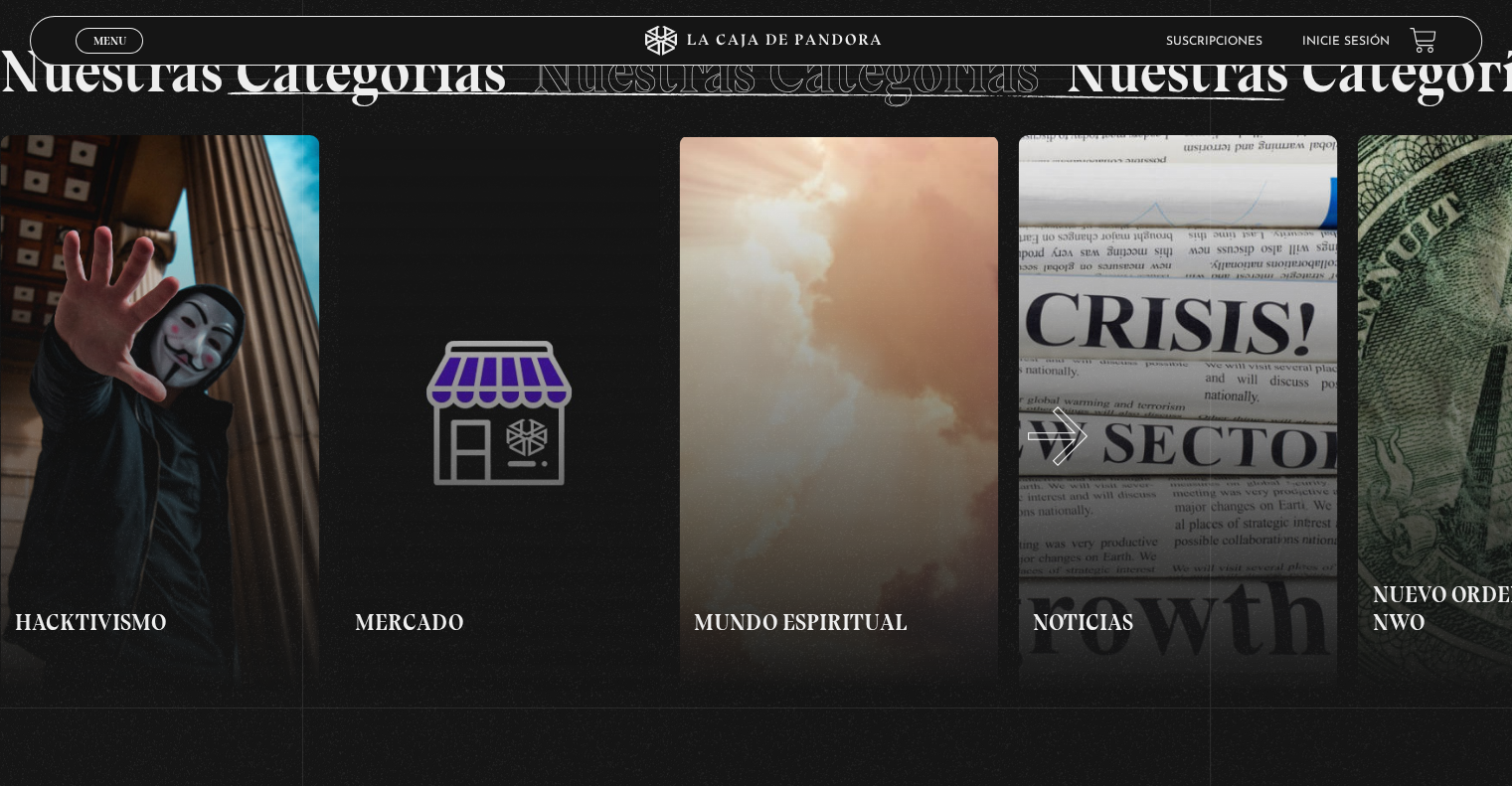
click at [1082, 456] on button "»" at bounding box center [1134, 413] width 756 height 557
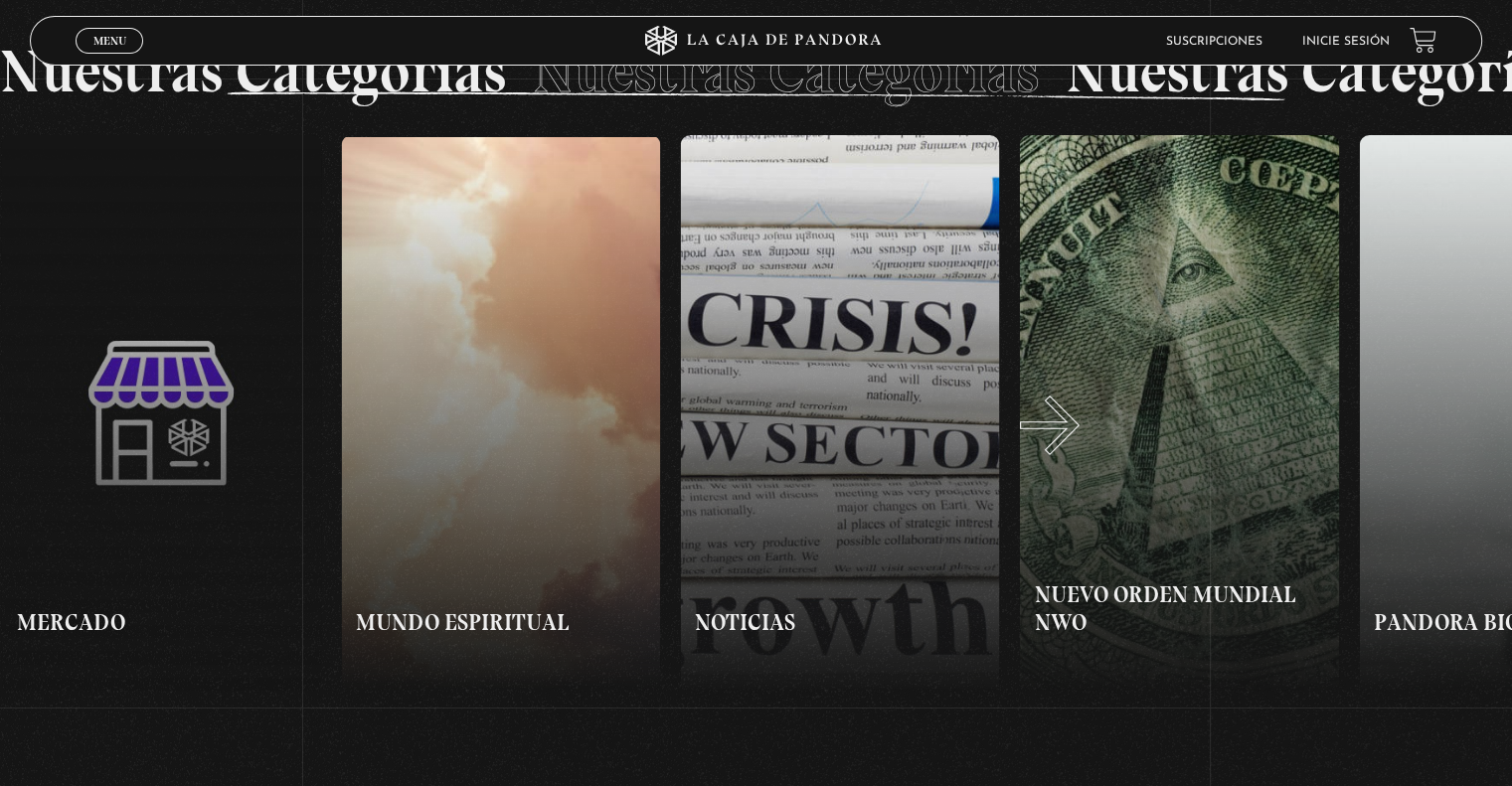
scroll to position [0, 3394]
click at [1052, 450] on button "»" at bounding box center [1134, 413] width 756 height 557
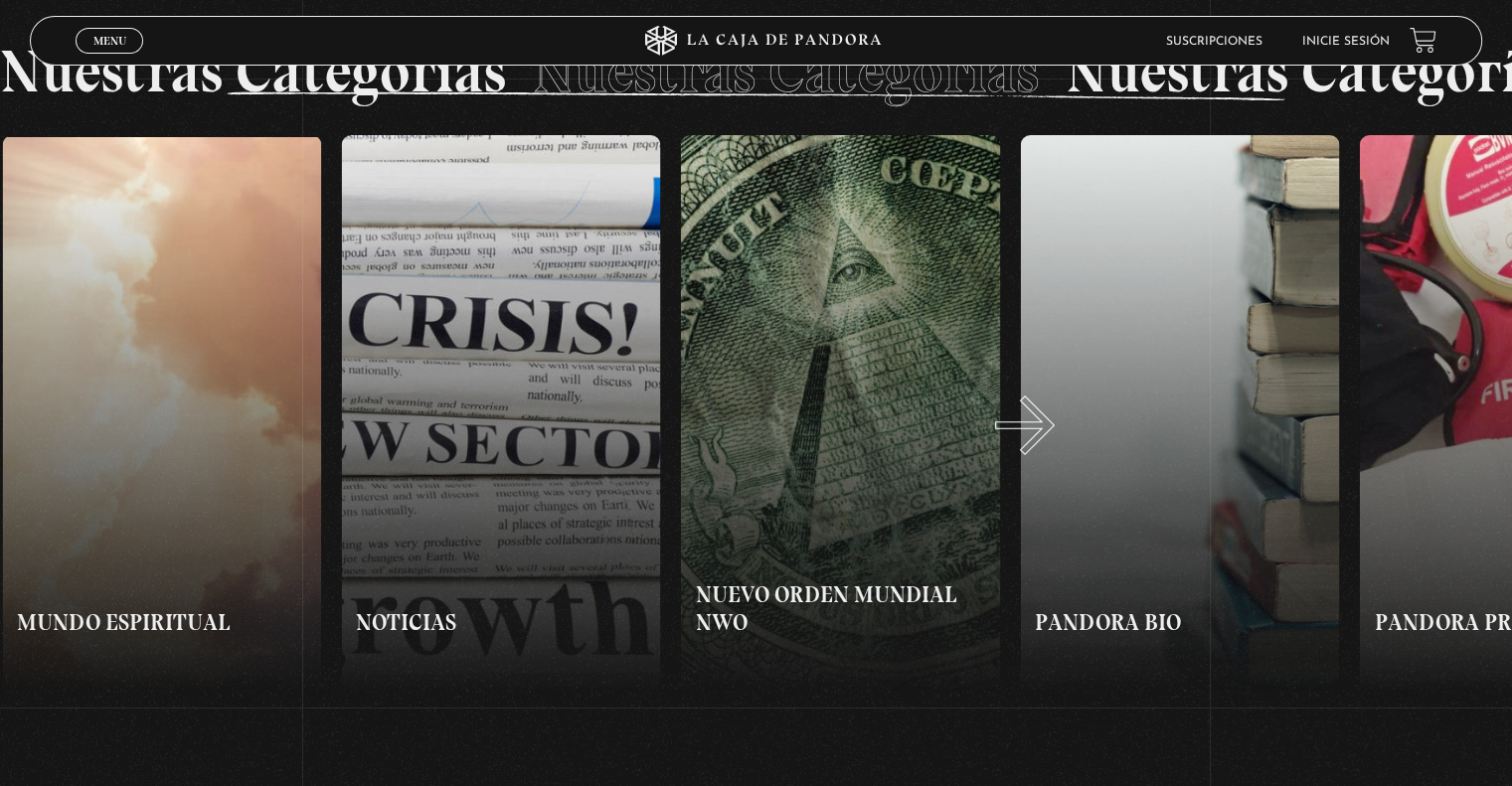
scroll to position [0, 3733]
click at [1065, 476] on button "»" at bounding box center [1134, 413] width 756 height 557
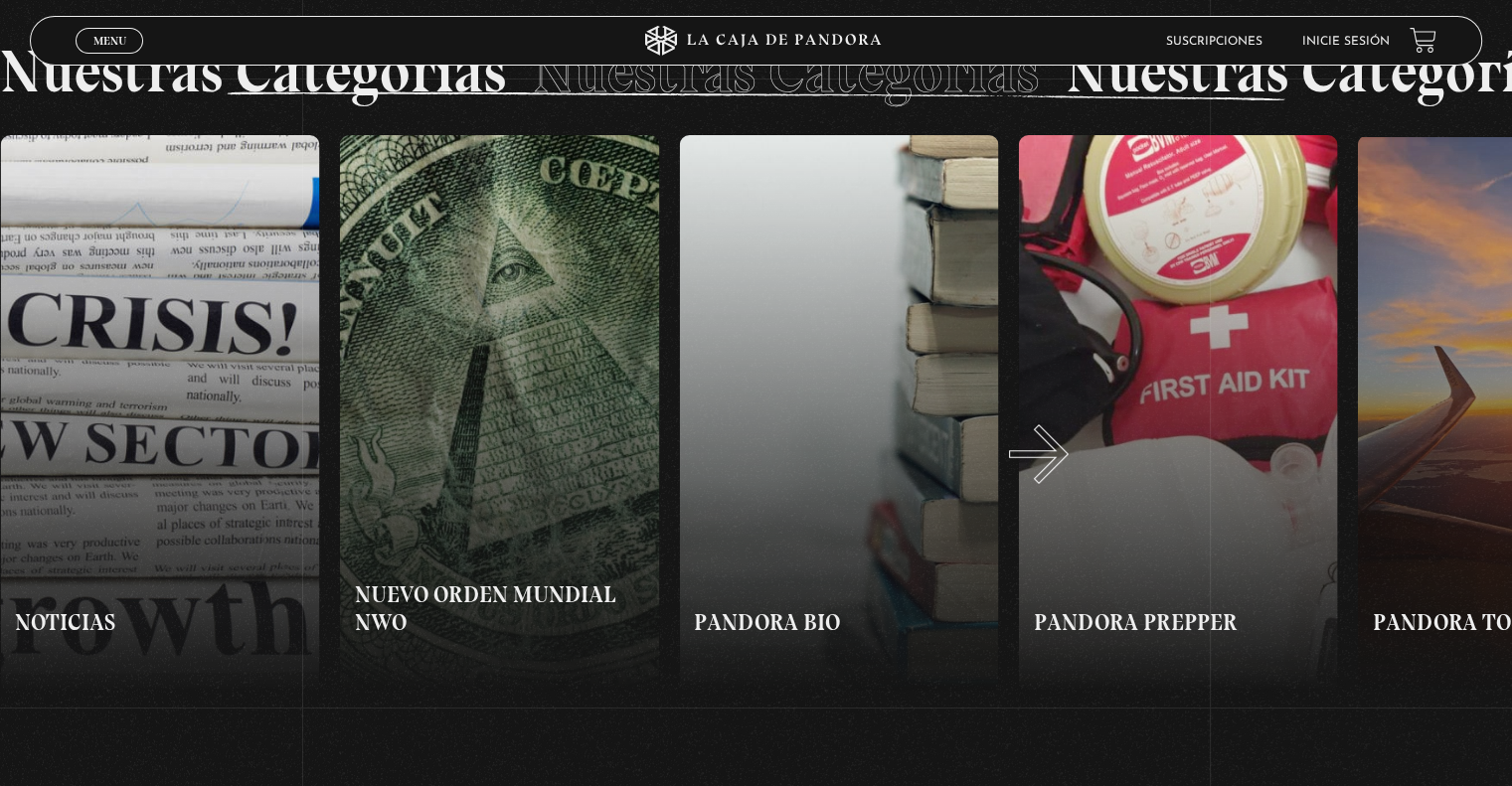
scroll to position [0, 4073]
click at [1052, 472] on button "»" at bounding box center [1134, 413] width 756 height 557
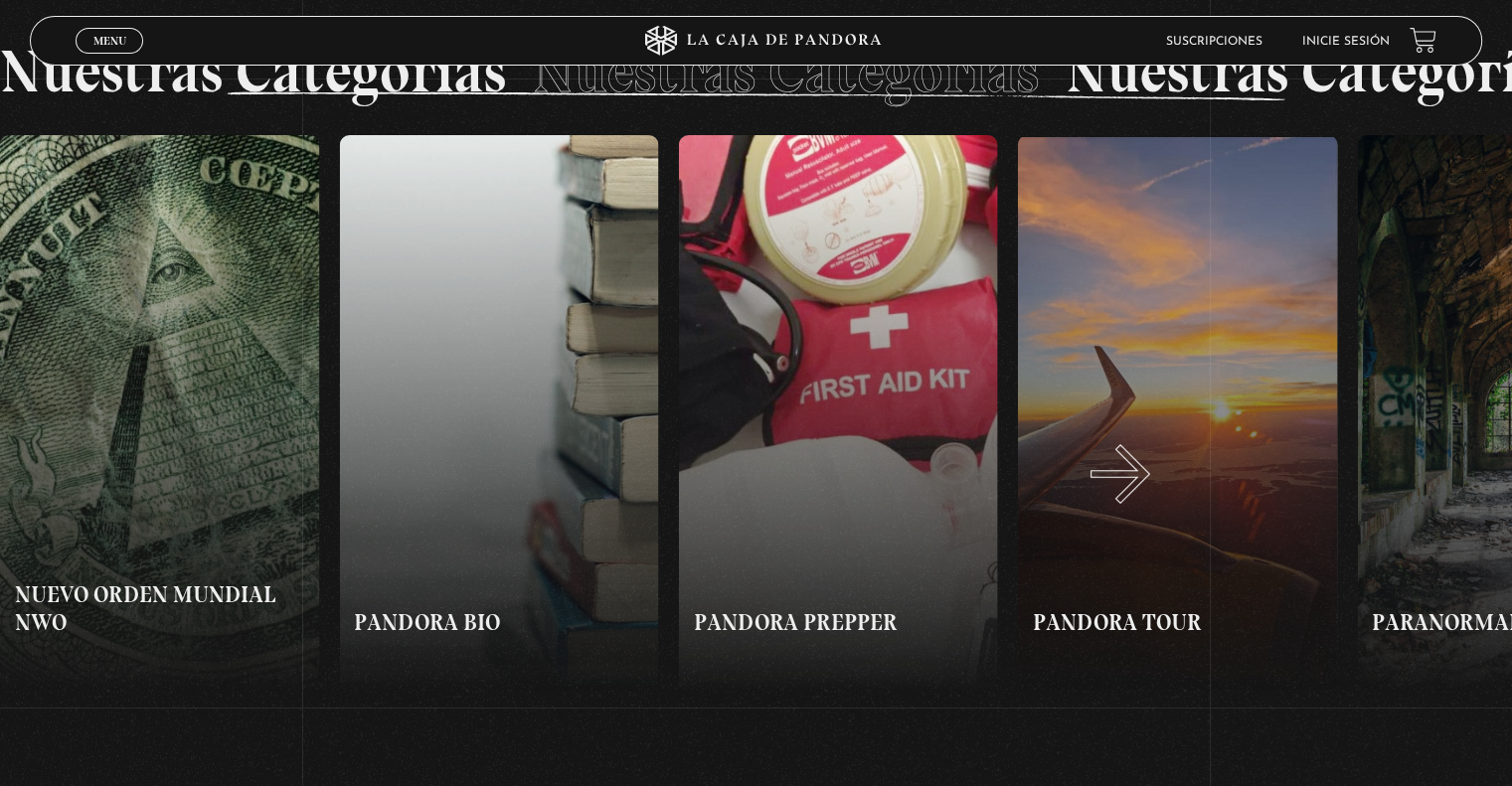
click at [1145, 494] on button "»" at bounding box center [1134, 413] width 756 height 557
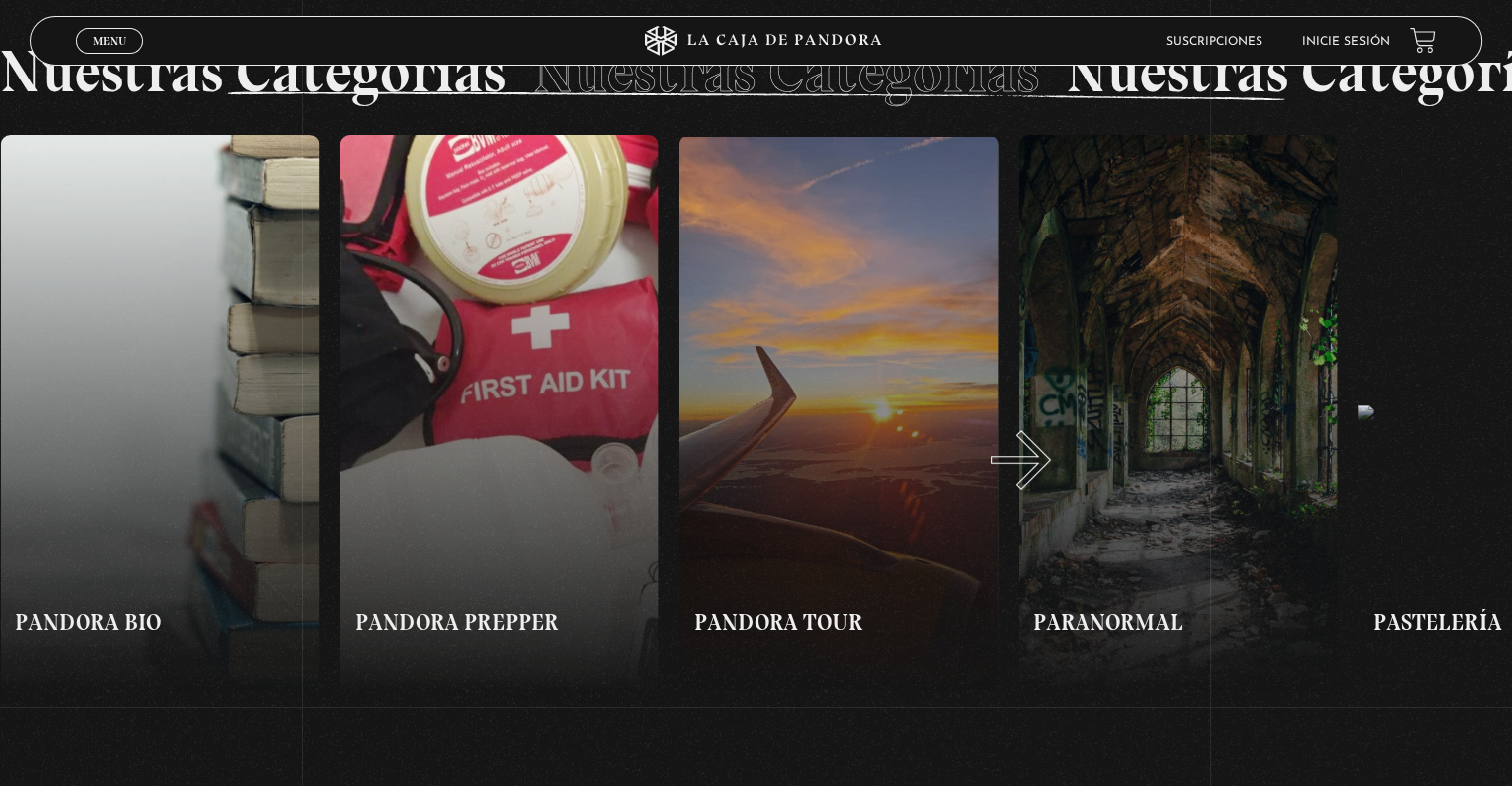
click at [1047, 480] on button "»" at bounding box center [1134, 413] width 756 height 557
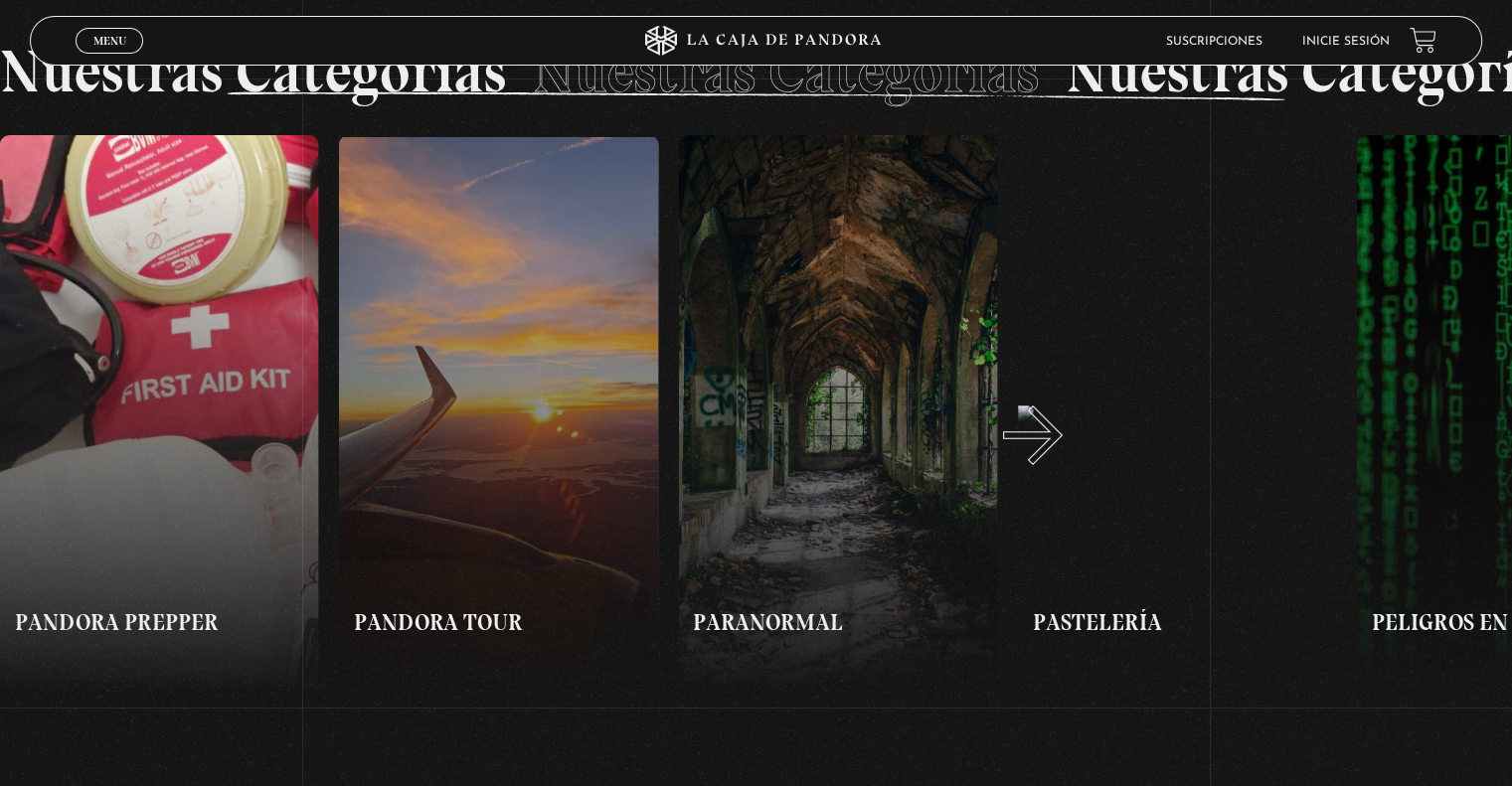
click at [1058, 455] on button "»" at bounding box center [1134, 413] width 756 height 557
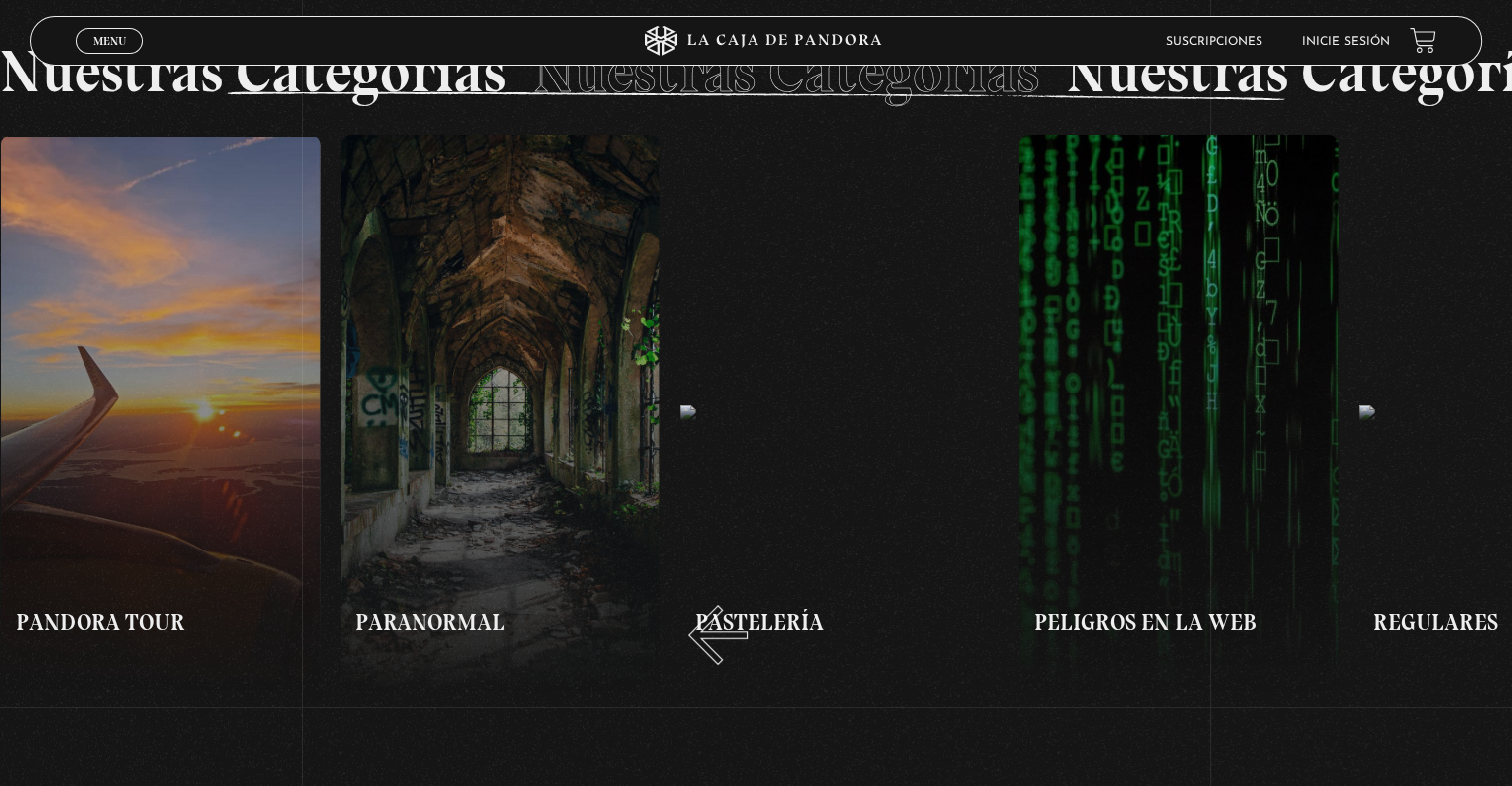
scroll to position [0, 5430]
click at [1115, 434] on button "»" at bounding box center [1134, 413] width 756 height 557
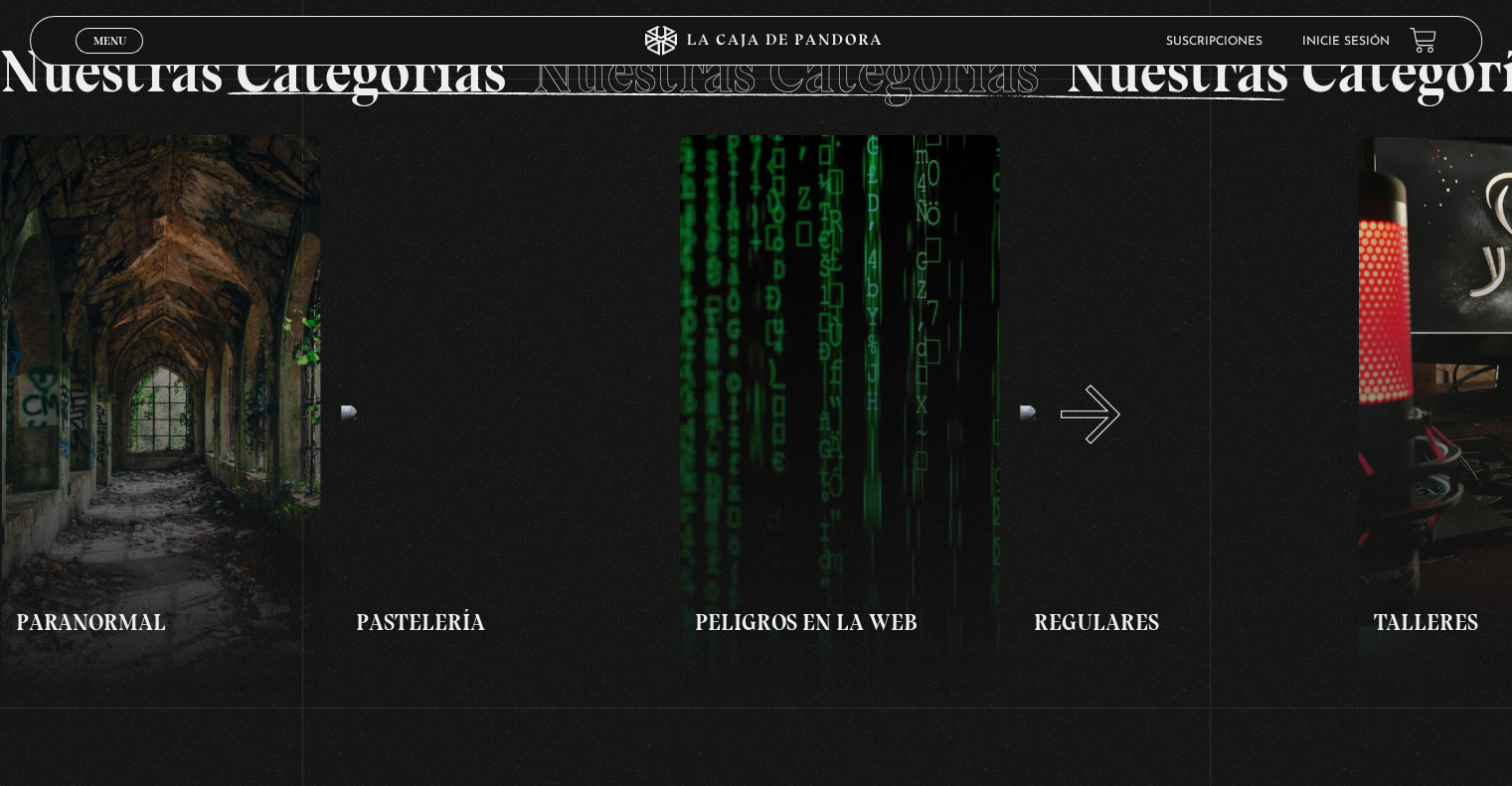
scroll to position [0, 5769]
click at [1115, 434] on button "»" at bounding box center [1134, 413] width 756 height 557
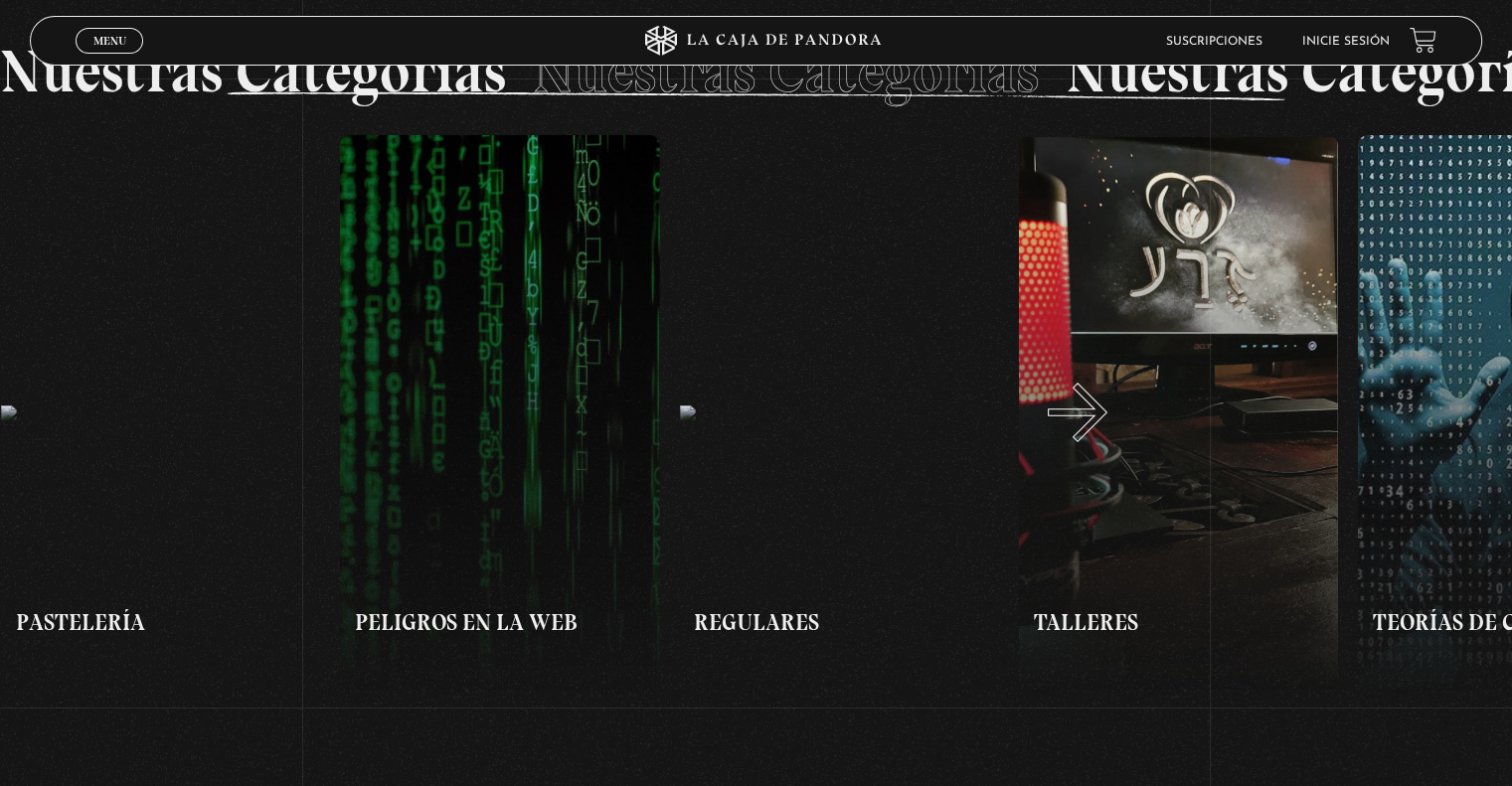
scroll to position [0, 6110]
click at [1088, 431] on button "»" at bounding box center [1134, 413] width 756 height 557
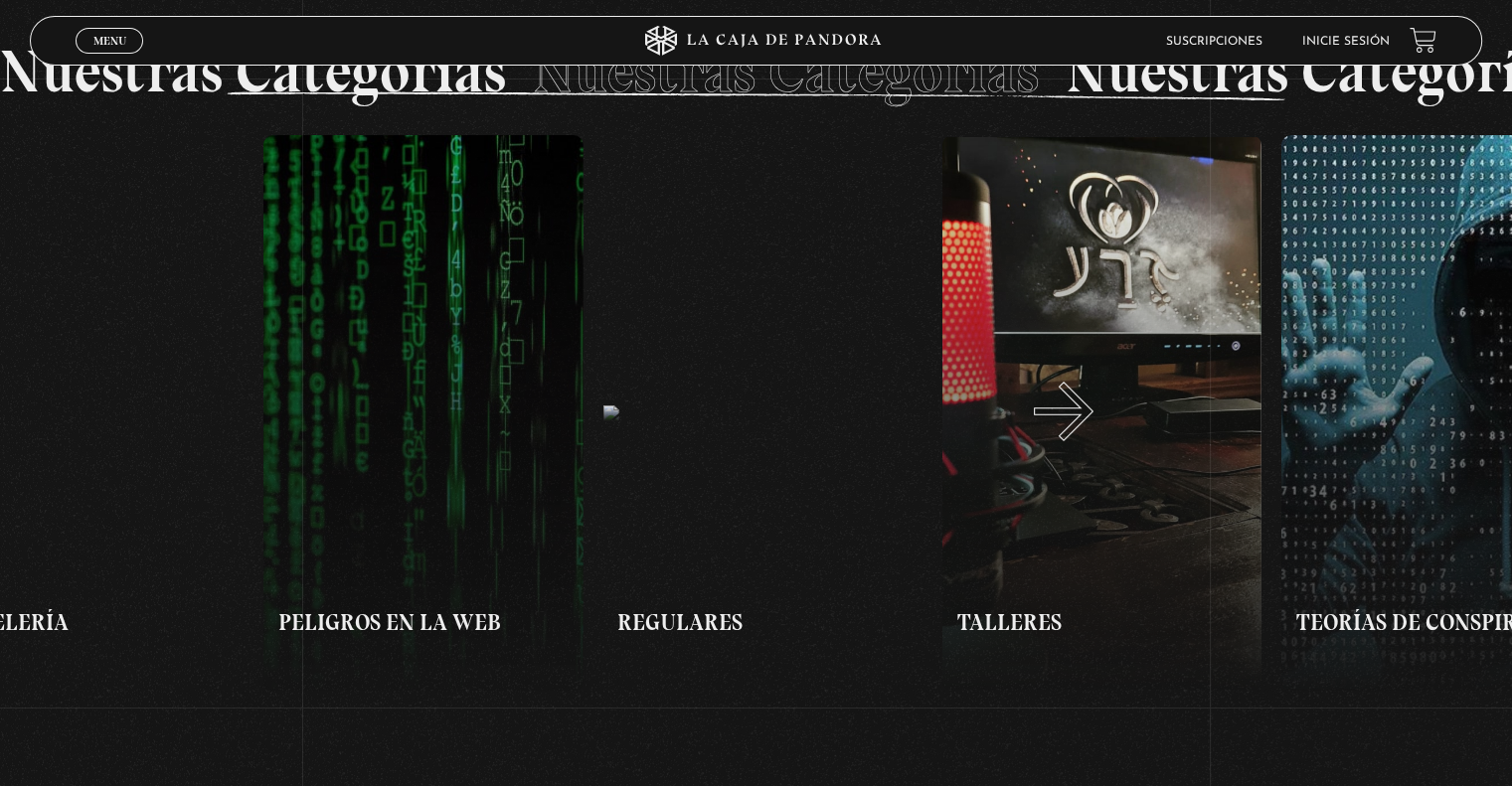
scroll to position [0, 6278]
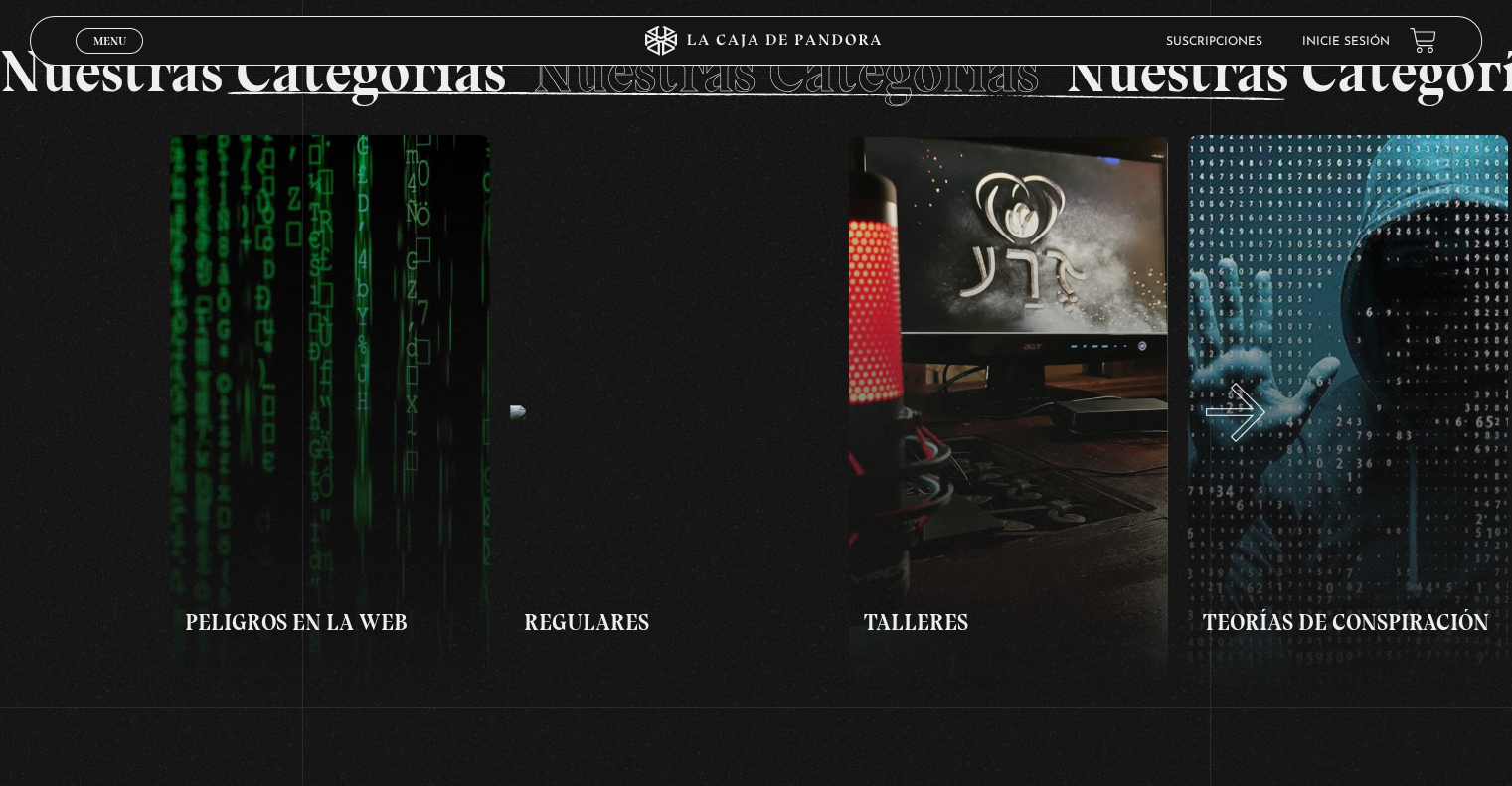
click at [1261, 432] on button "»" at bounding box center [1134, 413] width 756 height 557
click at [947, 357] on button "»" at bounding box center [1134, 413] width 756 height 557
click at [1051, 279] on button "»" at bounding box center [1134, 413] width 756 height 557
click at [1025, 216] on button "»" at bounding box center [1134, 413] width 756 height 557
click at [1012, 450] on button "»" at bounding box center [1134, 413] width 756 height 557
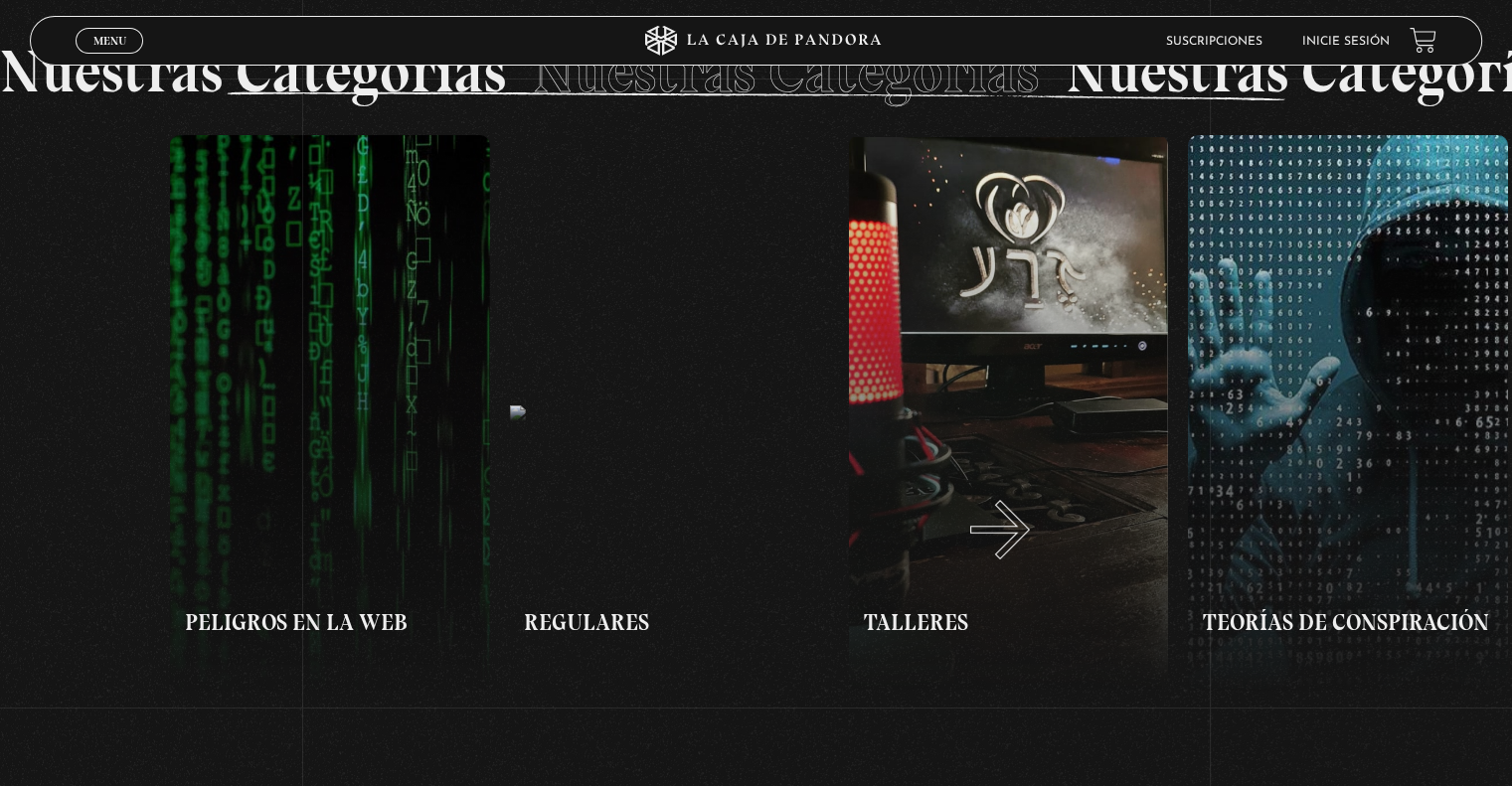
click at [1026, 550] on button "»" at bounding box center [1134, 413] width 756 height 557
click at [999, 584] on button "»" at bounding box center [1134, 413] width 756 height 557
click at [1024, 383] on button "»" at bounding box center [1134, 413] width 756 height 557
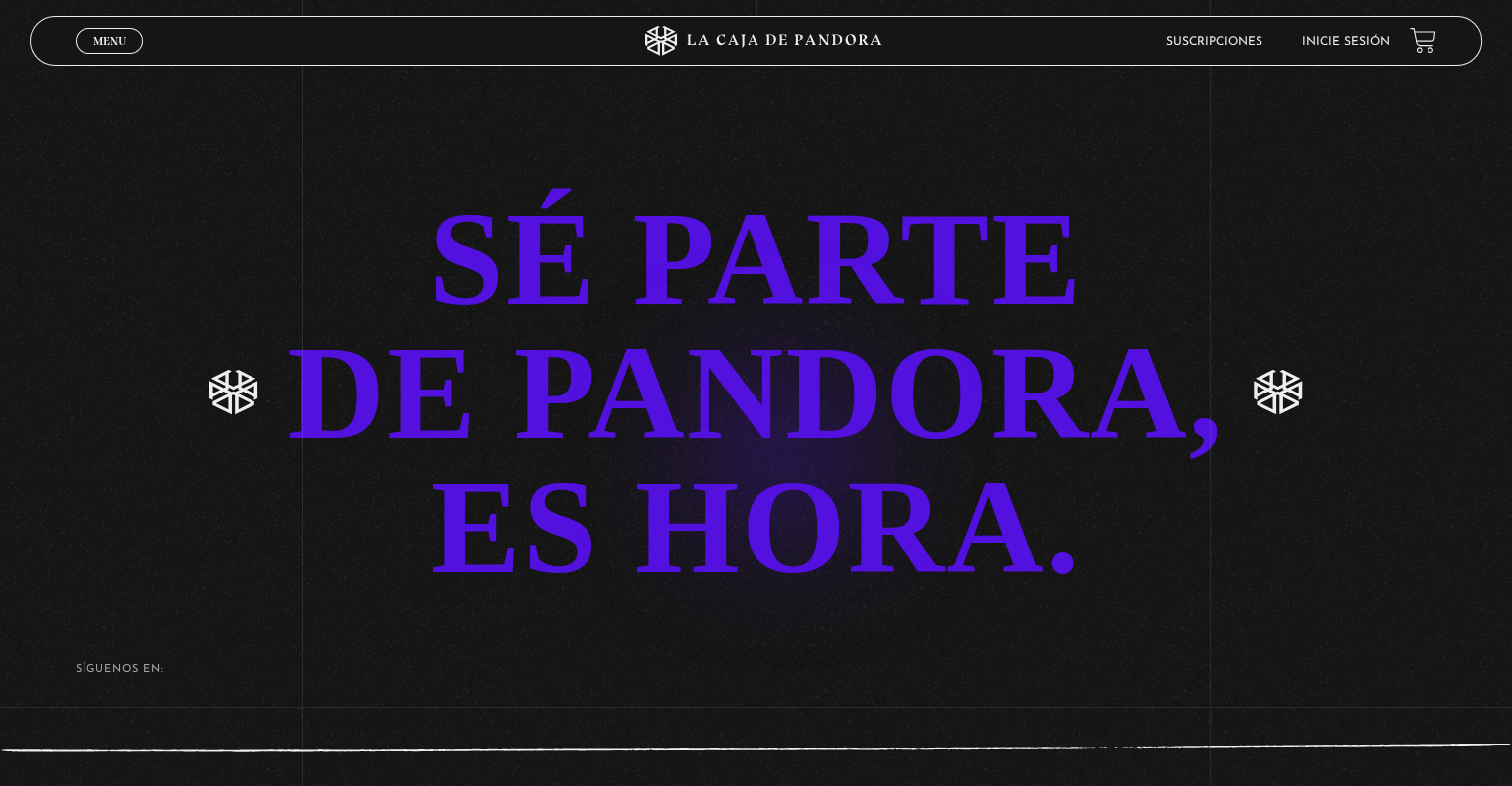
scroll to position [6454, 0]
